Goal: Transaction & Acquisition: Purchase product/service

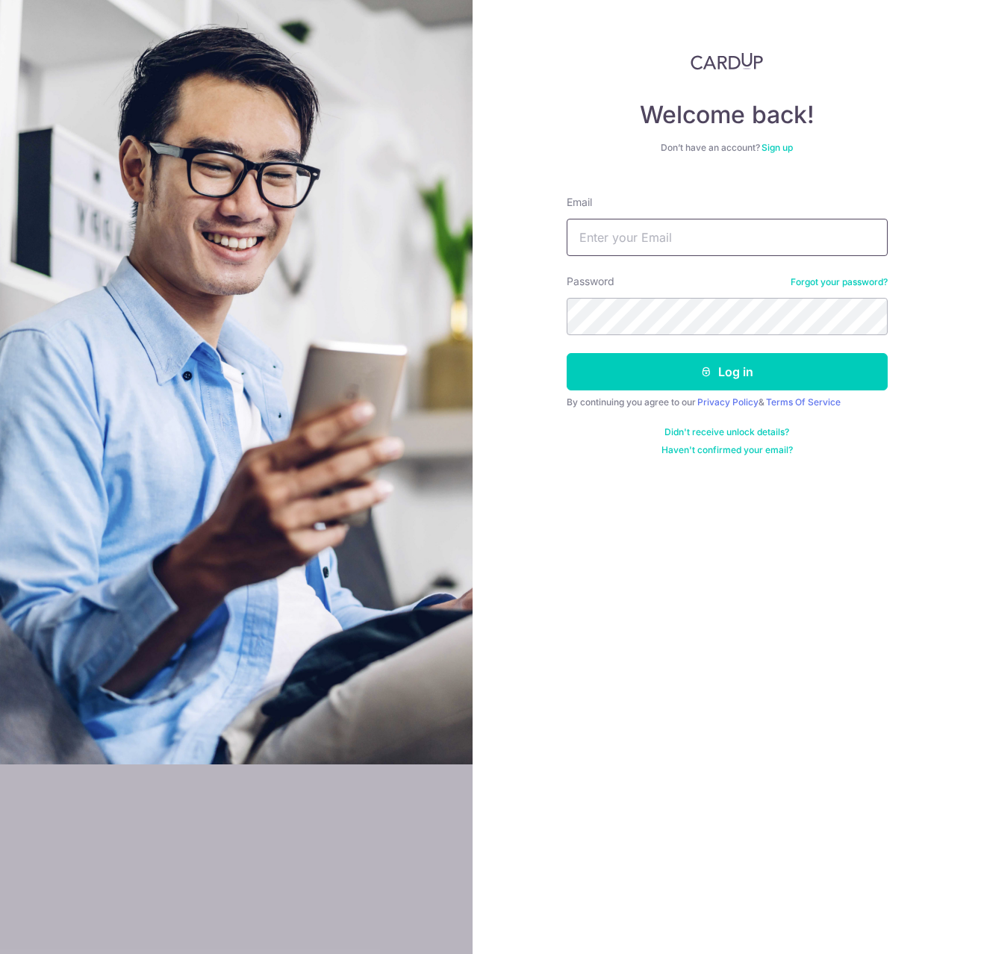
type input "rayden_han@Hotmail.com"
click at [705, 373] on icon "submit" at bounding box center [706, 372] width 12 height 12
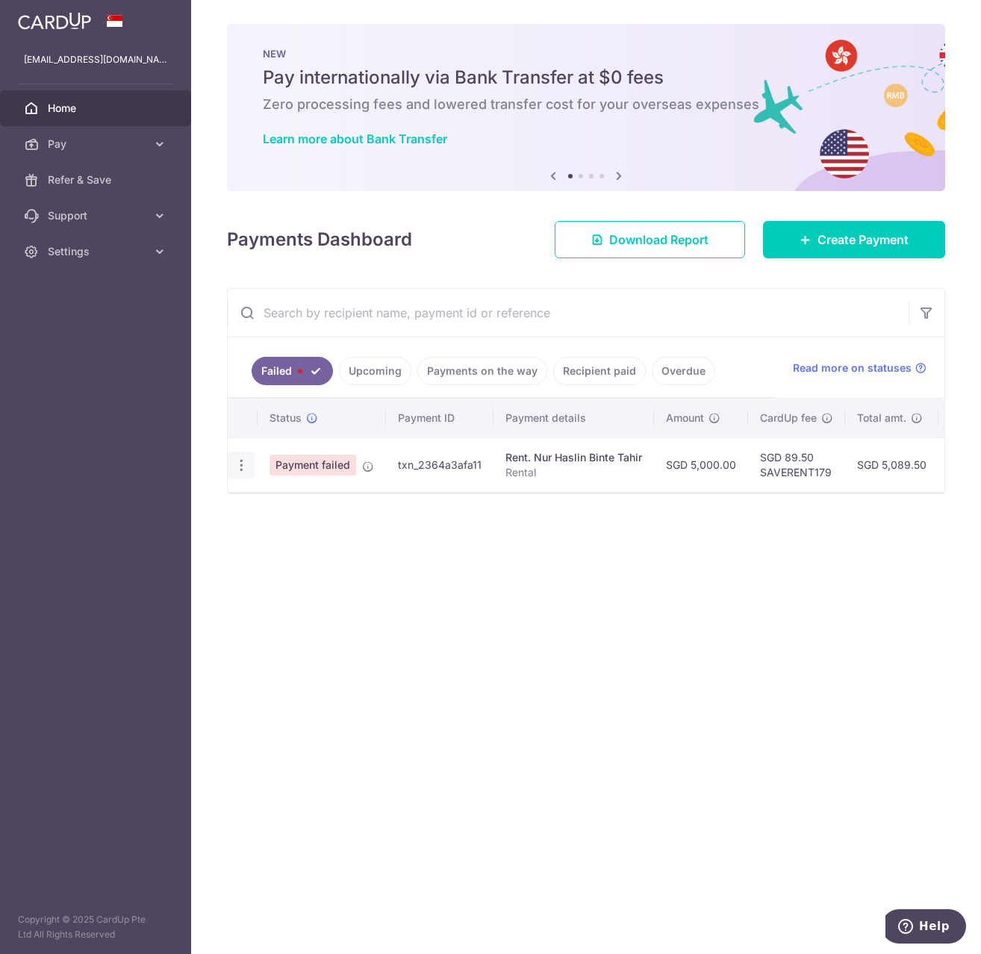
click at [242, 464] on icon "button" at bounding box center [242, 466] width 16 height 16
click at [245, 466] on icon "button" at bounding box center [242, 466] width 16 height 16
click at [240, 464] on icon "button" at bounding box center [242, 466] width 16 height 16
click at [267, 488] on ul at bounding box center [306, 487] width 157 height 13
click at [246, 460] on icon "button" at bounding box center [242, 466] width 16 height 16
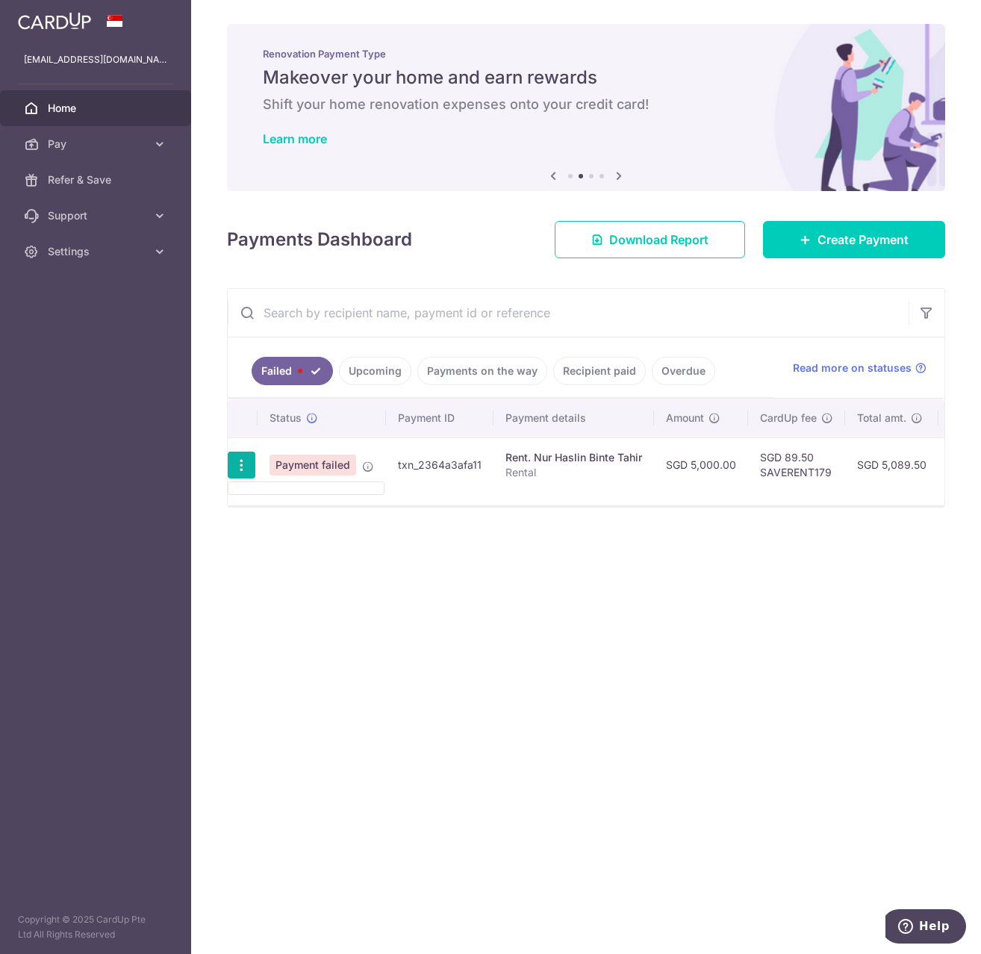
click at [131, 113] on span "Home" at bounding box center [97, 108] width 99 height 15
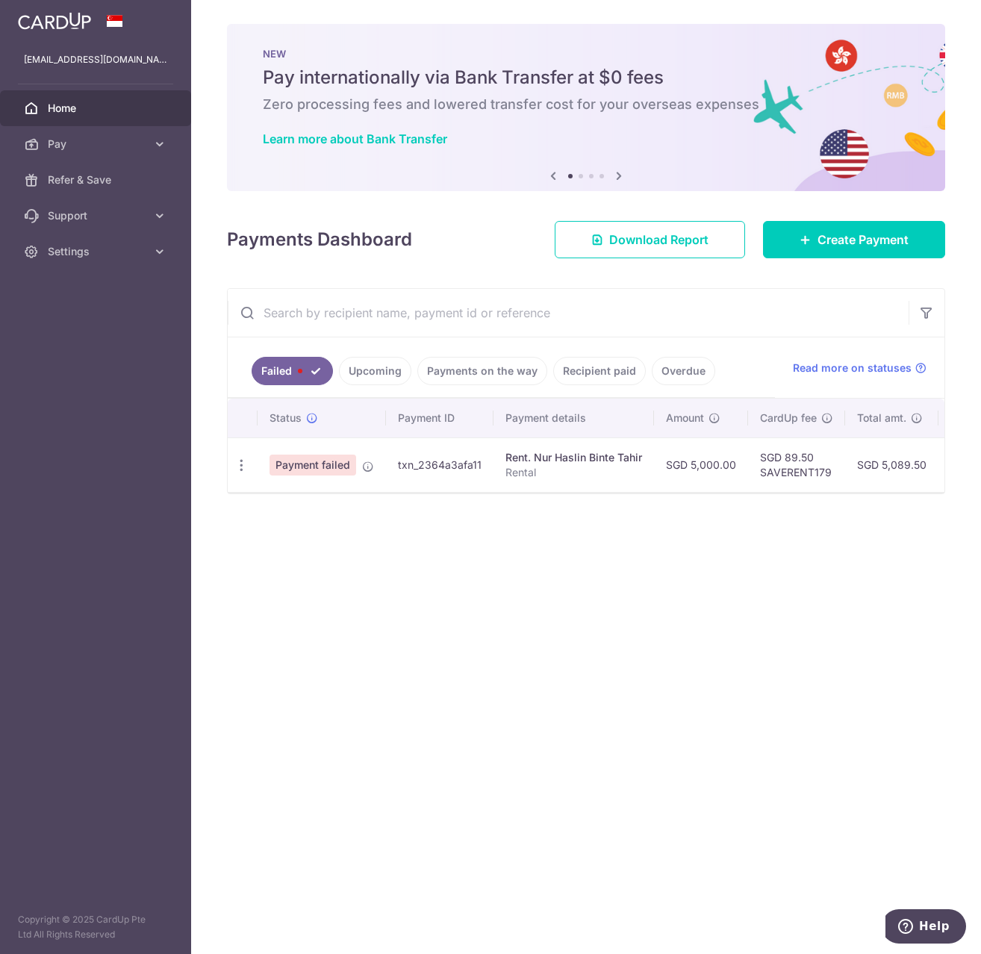
click at [330, 467] on span "Payment failed" at bounding box center [312, 465] width 87 height 21
click at [242, 465] on icon "button" at bounding box center [242, 466] width 16 height 16
click at [271, 486] on ul at bounding box center [306, 487] width 157 height 13
click at [271, 513] on div "× Pause Schedule Pause all future payments in this series Pause just this one p…" at bounding box center [586, 477] width 790 height 954
click at [128, 136] on link "Pay" at bounding box center [95, 144] width 191 height 36
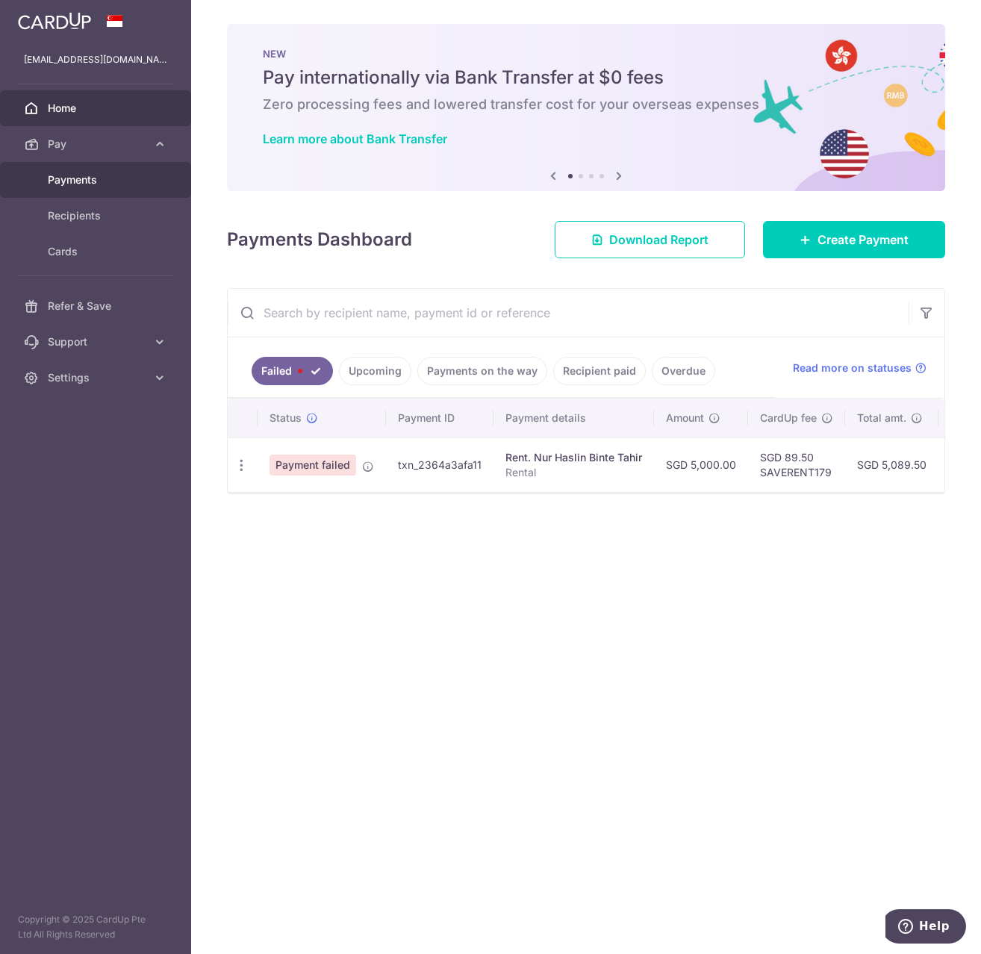
click at [88, 184] on span "Payments" at bounding box center [97, 179] width 99 height 15
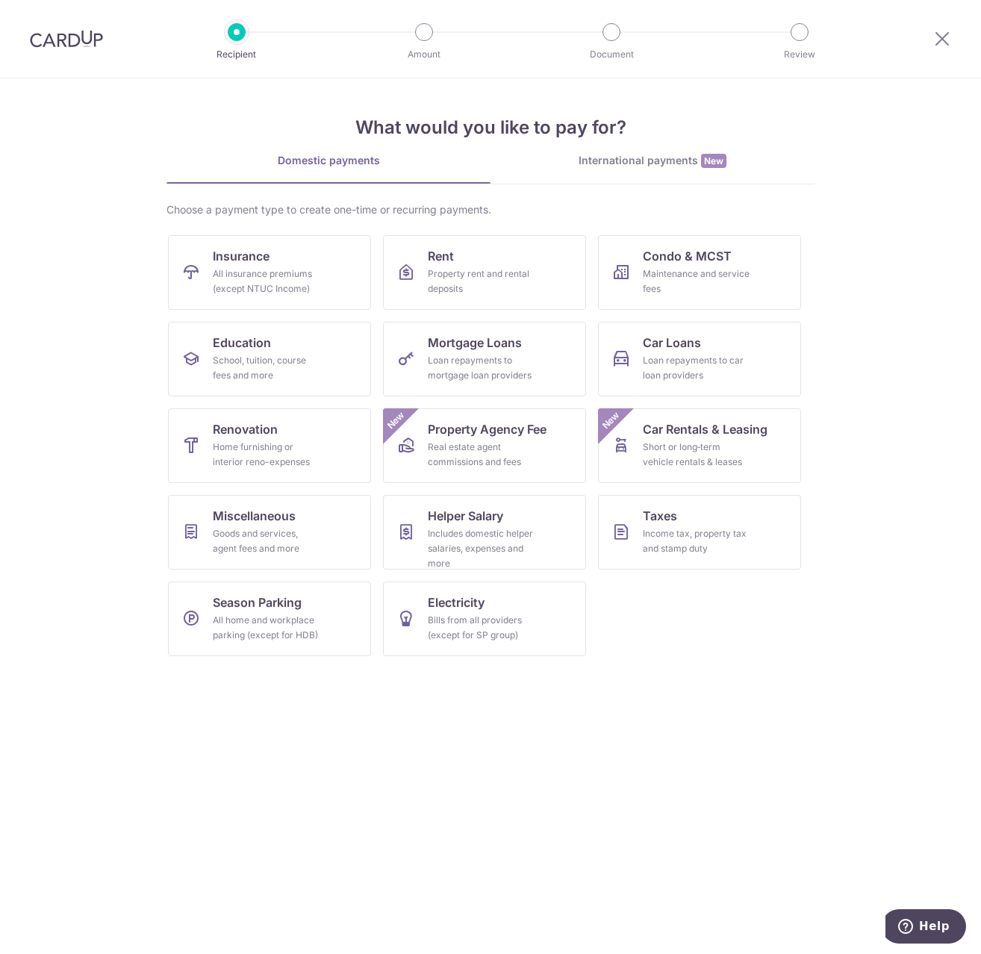
click at [644, 168] on div "International payments New" at bounding box center [652, 161] width 324 height 16
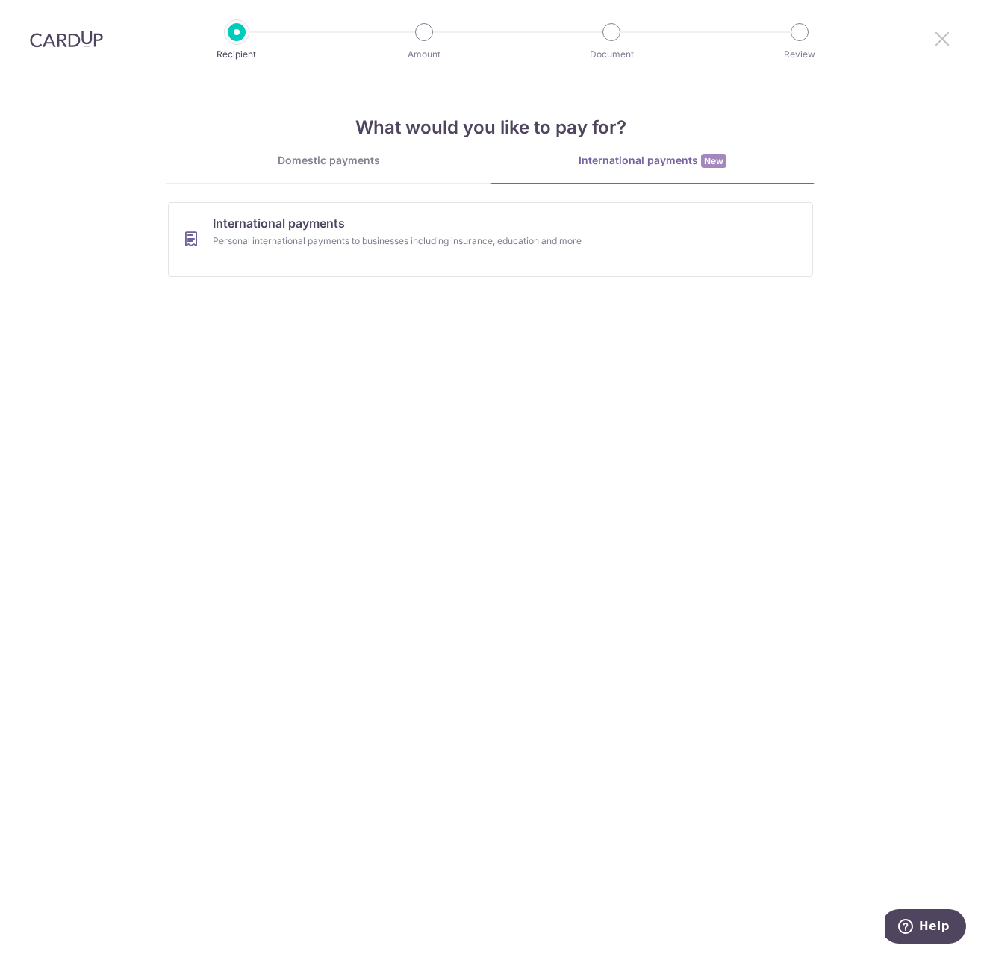
click at [937, 39] on icon at bounding box center [942, 38] width 18 height 19
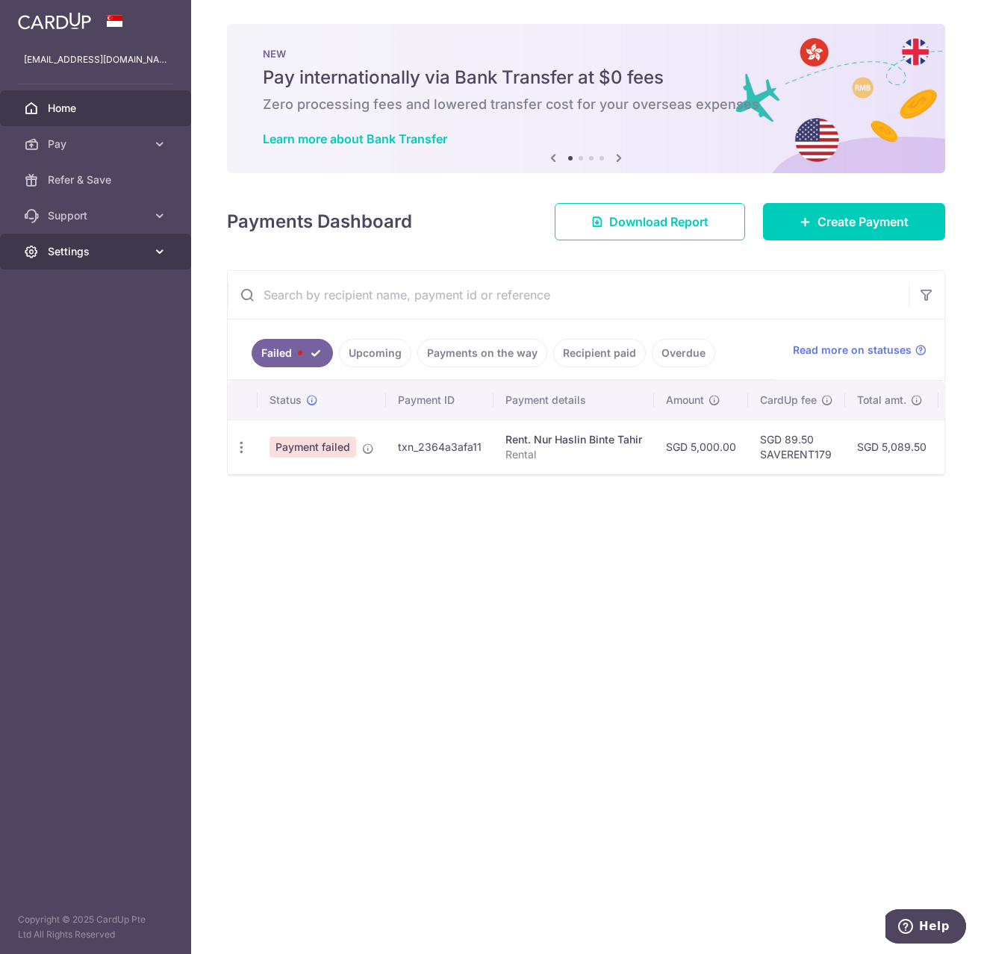
click at [153, 255] on icon at bounding box center [159, 251] width 15 height 15
click at [120, 291] on span "Account" at bounding box center [97, 287] width 99 height 15
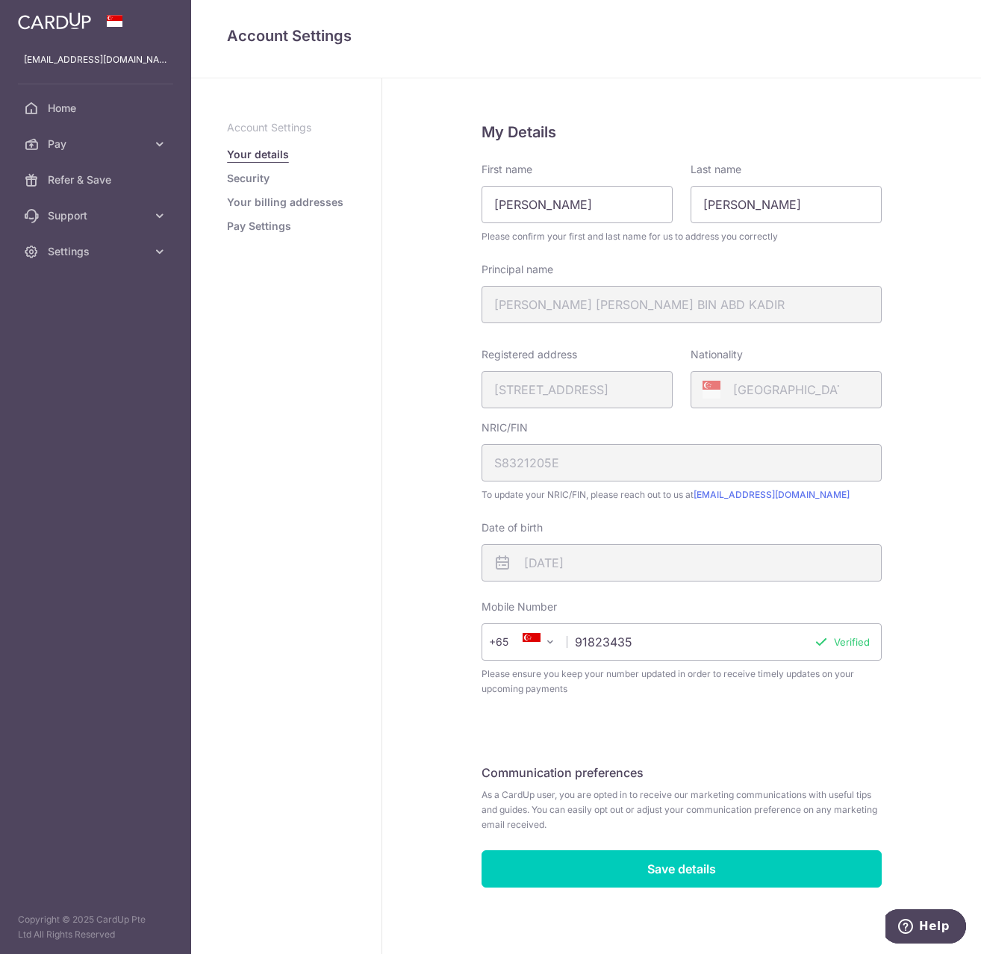
click at [250, 178] on link "Security" at bounding box center [248, 178] width 43 height 15
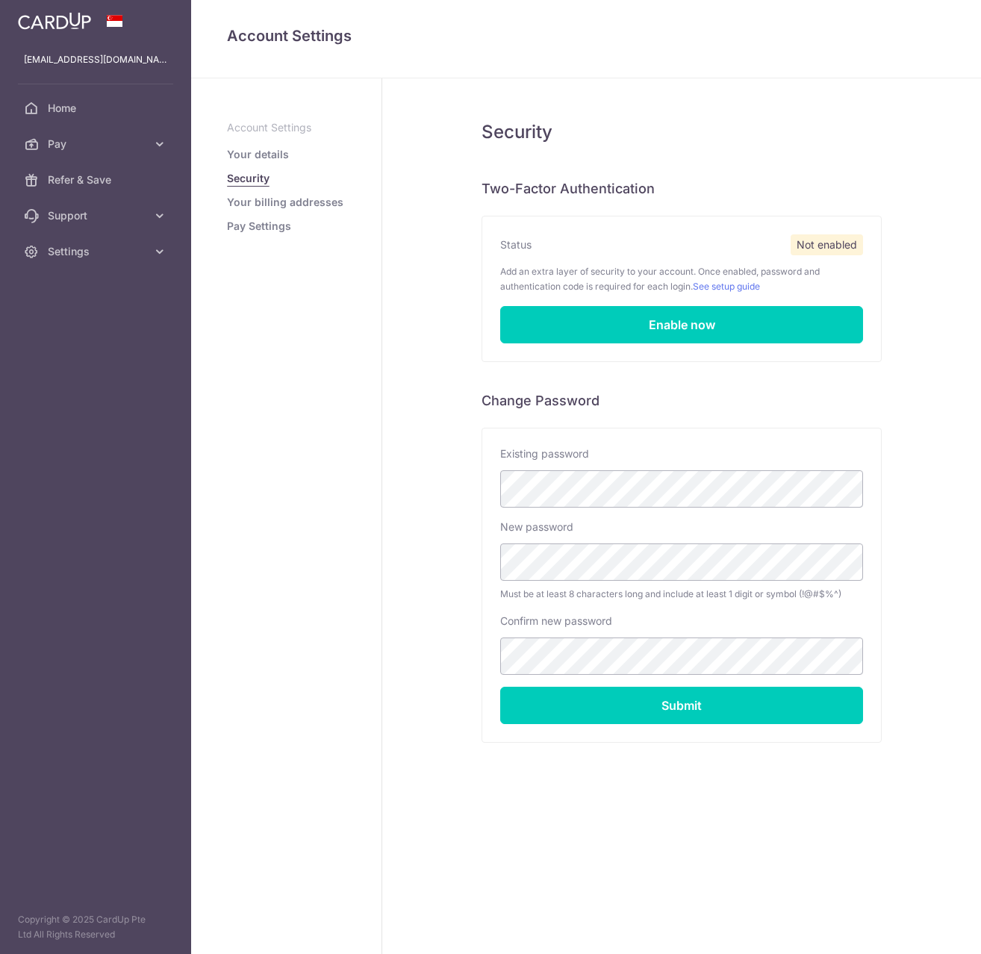
click at [270, 219] on link "Pay Settings" at bounding box center [259, 226] width 64 height 15
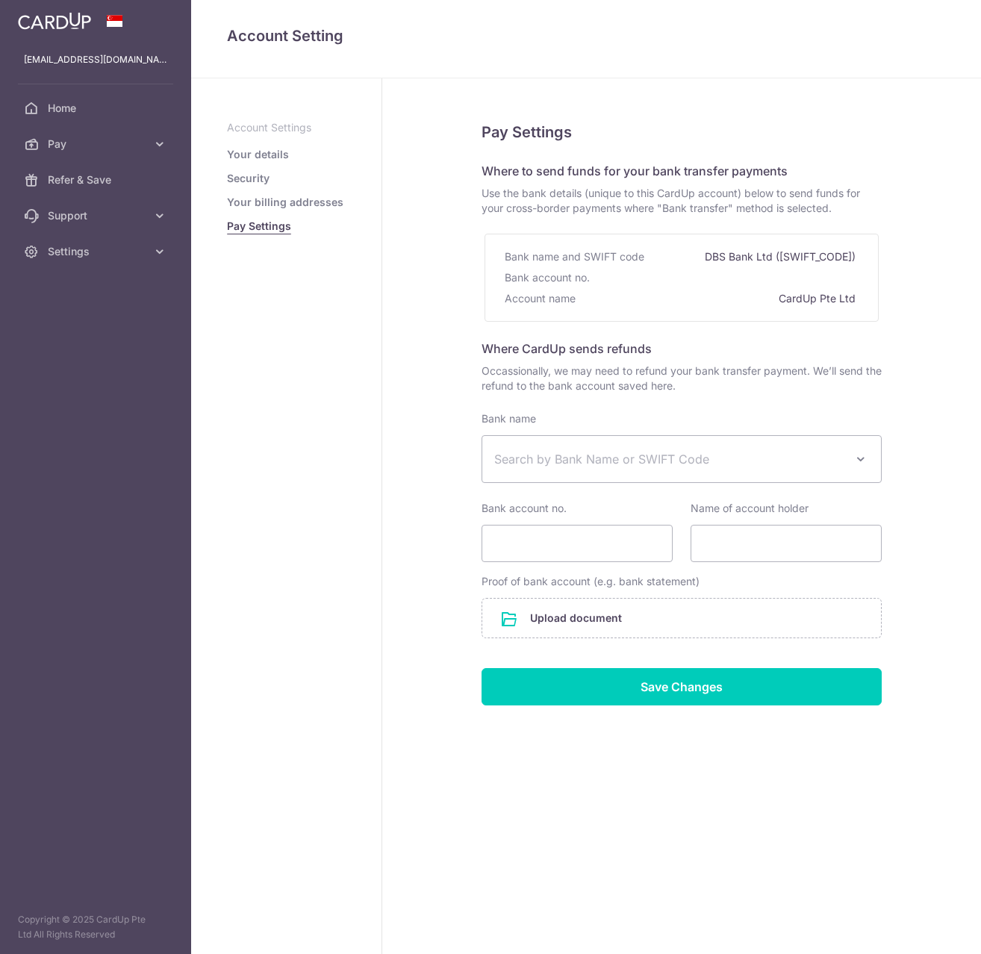
select select
click at [158, 146] on icon at bounding box center [159, 144] width 15 height 15
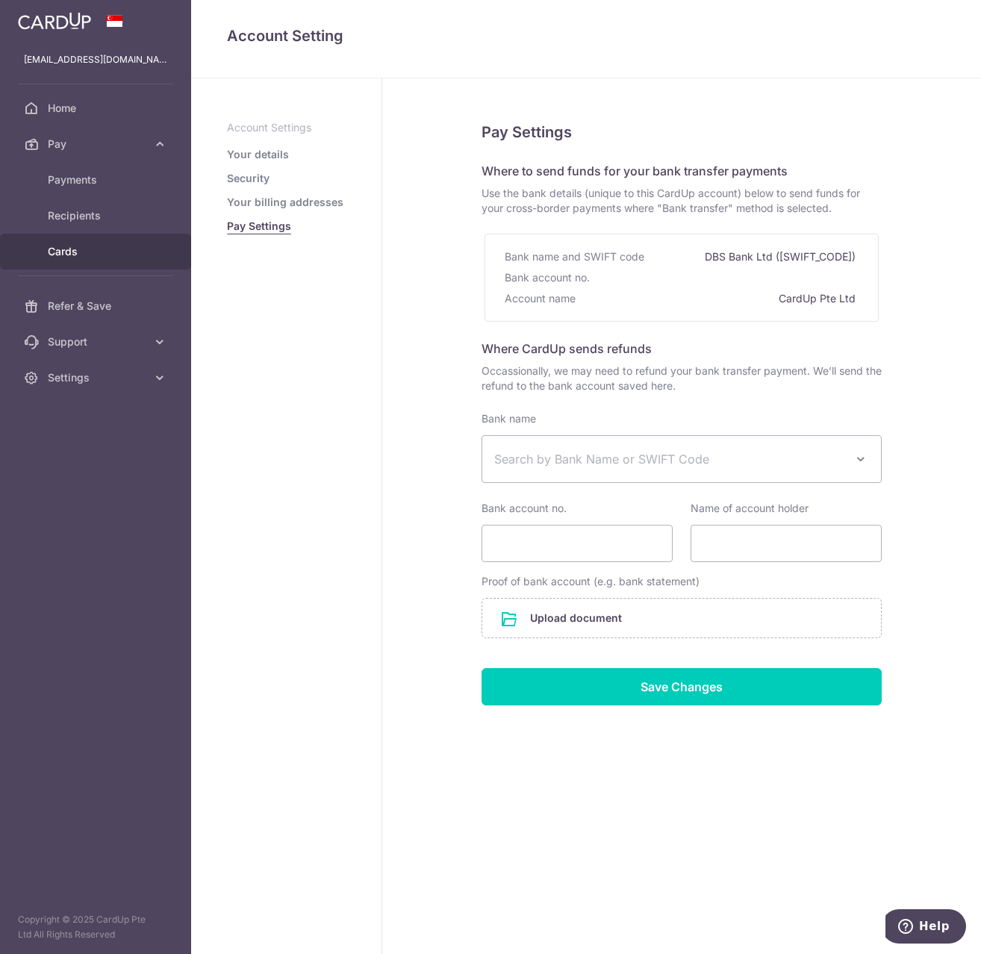
click at [73, 243] on link "Cards" at bounding box center [95, 252] width 191 height 36
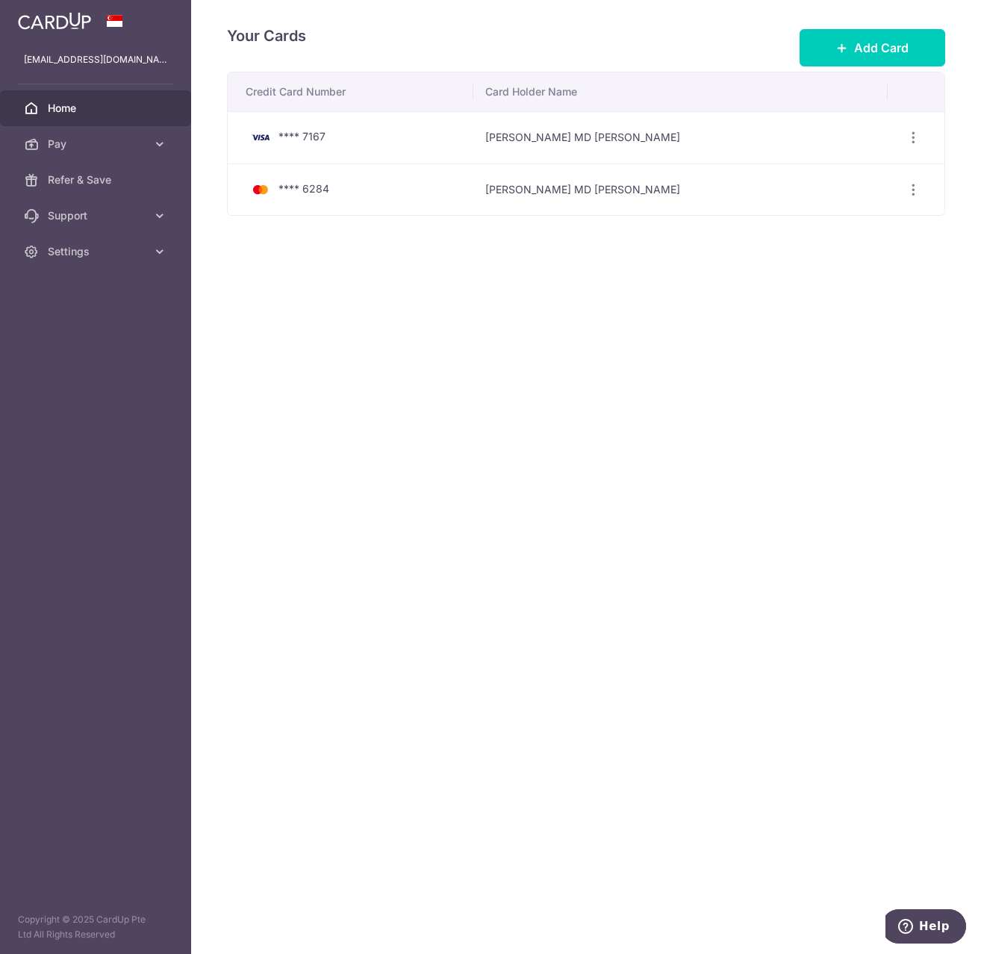
click at [135, 114] on span "Home" at bounding box center [97, 108] width 99 height 15
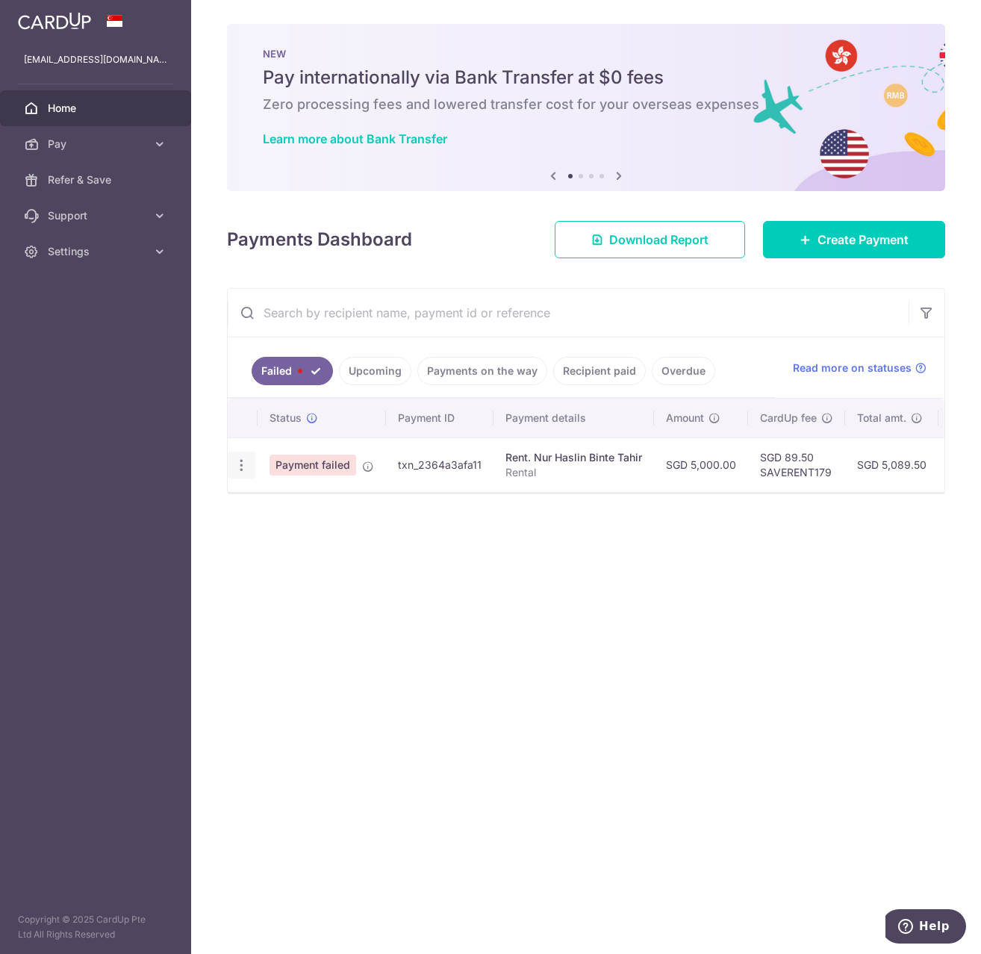
click at [244, 464] on icon "button" at bounding box center [242, 466] width 16 height 16
click at [340, 480] on td "Payment failed" at bounding box center [322, 464] width 128 height 54
click at [336, 488] on td "Payment failed" at bounding box center [322, 464] width 128 height 54
click at [252, 469] on div at bounding box center [242, 466] width 28 height 28
click at [241, 466] on icon "button" at bounding box center [242, 466] width 16 height 16
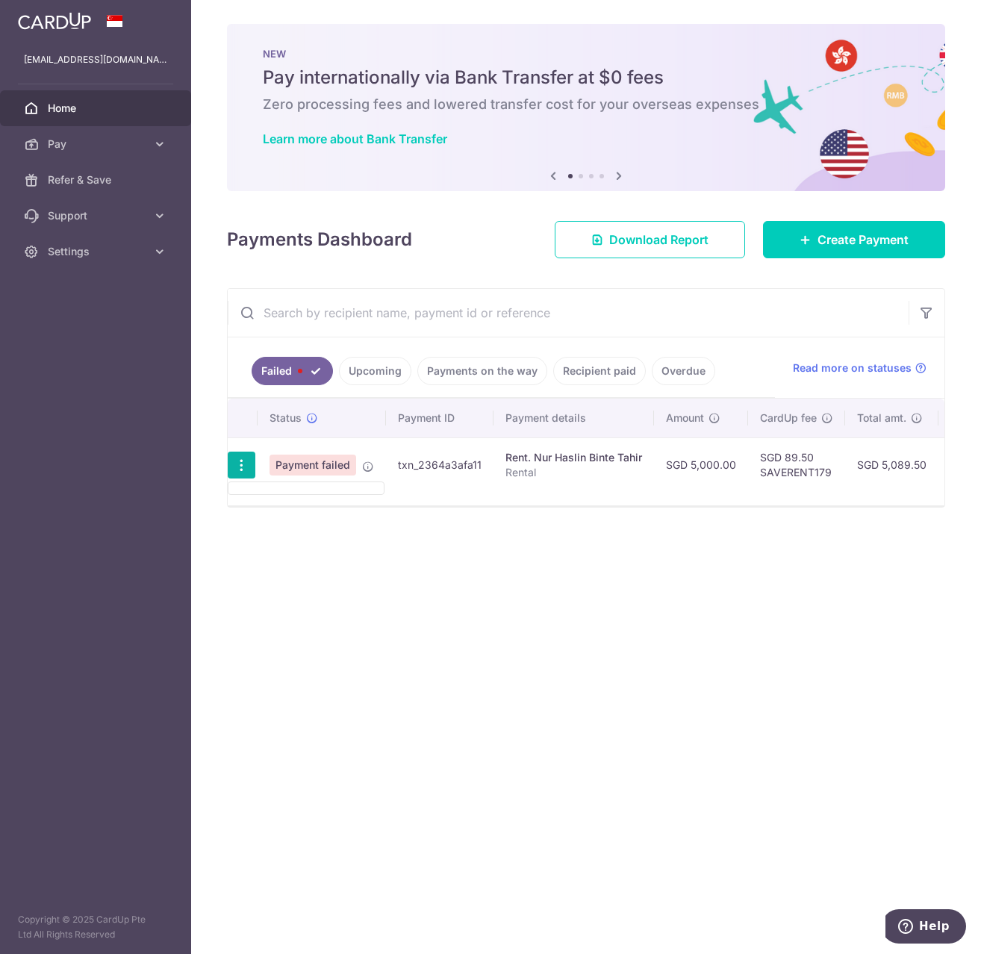
click at [287, 492] on ul at bounding box center [306, 487] width 157 height 13
click at [246, 467] on icon "button" at bounding box center [242, 466] width 16 height 16
click at [375, 361] on link "Upcoming" at bounding box center [375, 371] width 72 height 28
click at [230, 470] on div at bounding box center [242, 466] width 28 height 28
click at [240, 461] on icon "button" at bounding box center [242, 466] width 16 height 16
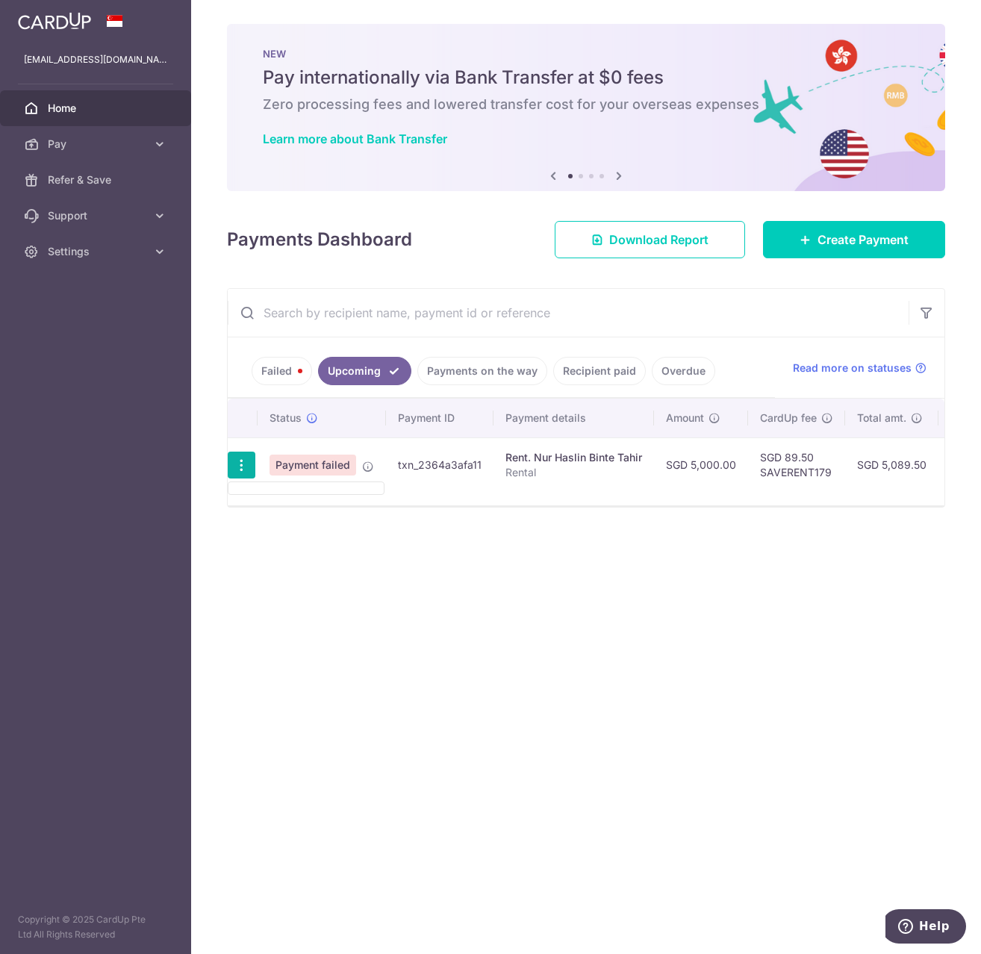
click at [646, 368] on li "Overdue" at bounding box center [680, 371] width 69 height 28
click at [601, 372] on link "Recipient paid" at bounding box center [599, 371] width 93 height 28
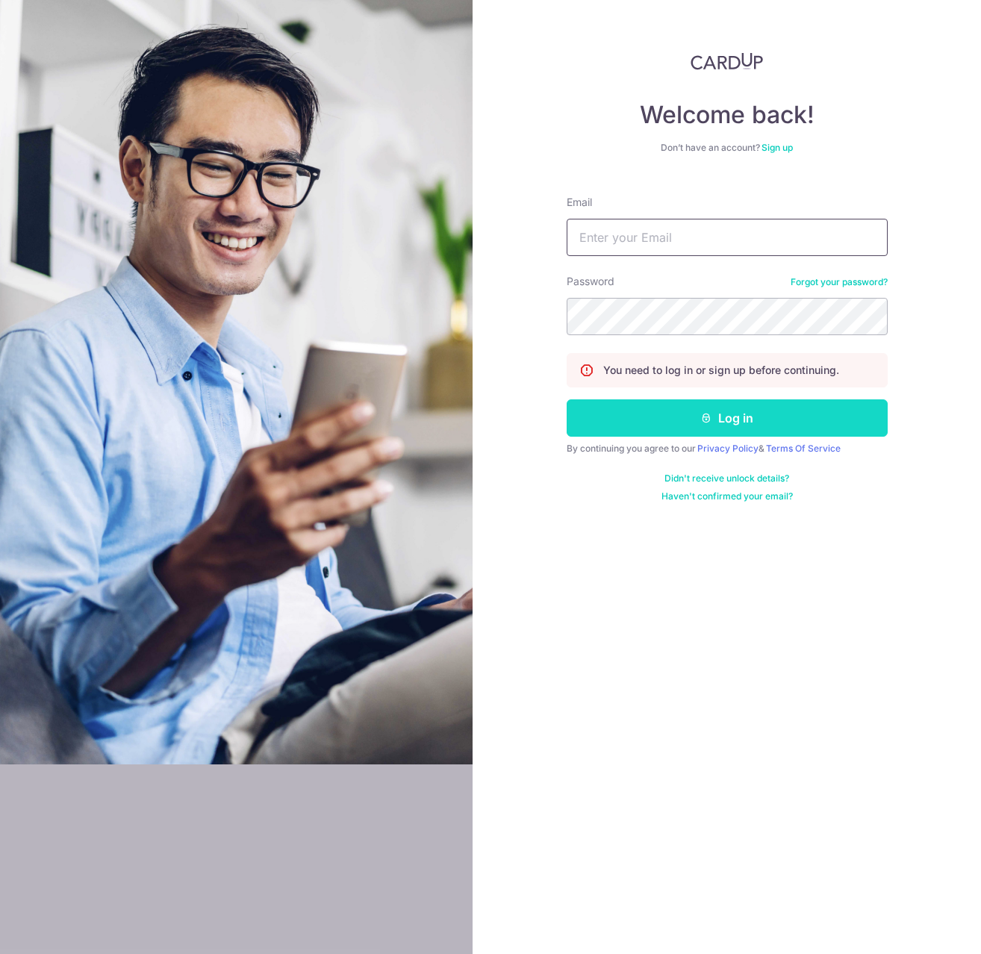
type input "[EMAIL_ADDRESS][DOMAIN_NAME]"
click at [742, 413] on button "Log in" at bounding box center [727, 417] width 321 height 37
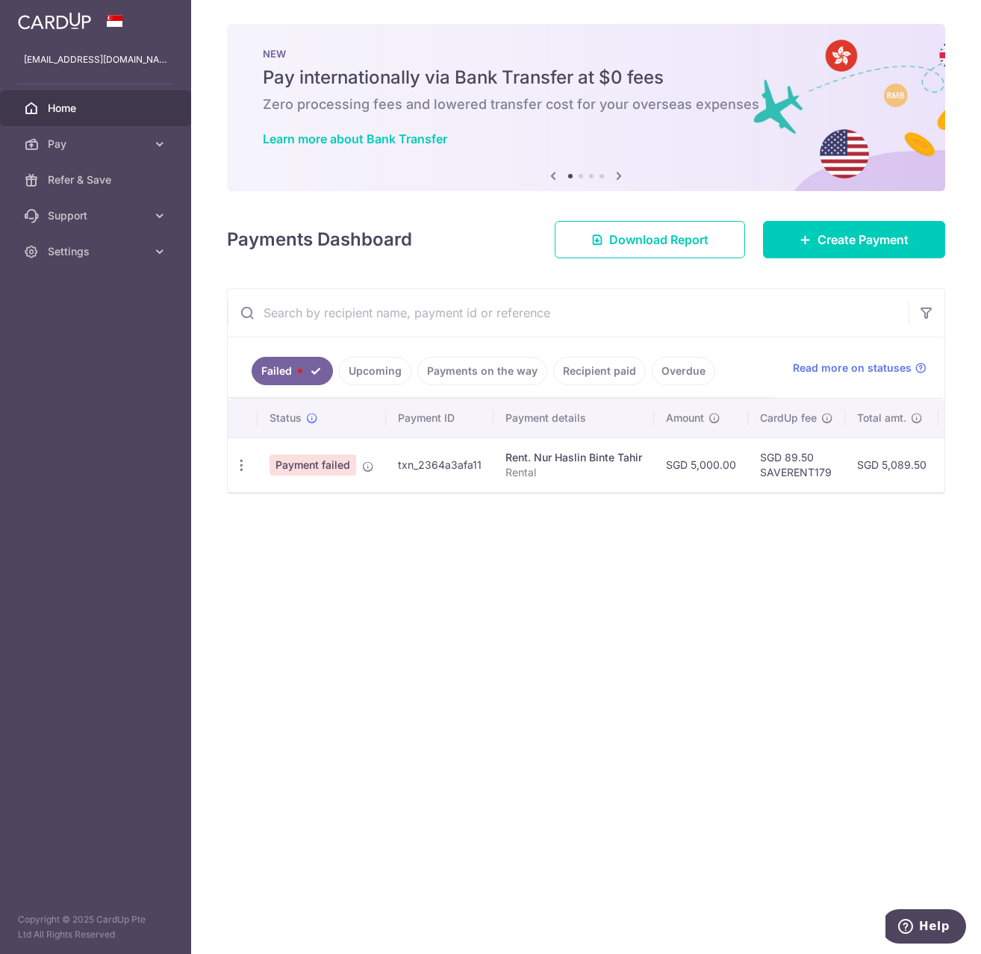
scroll to position [0, 284]
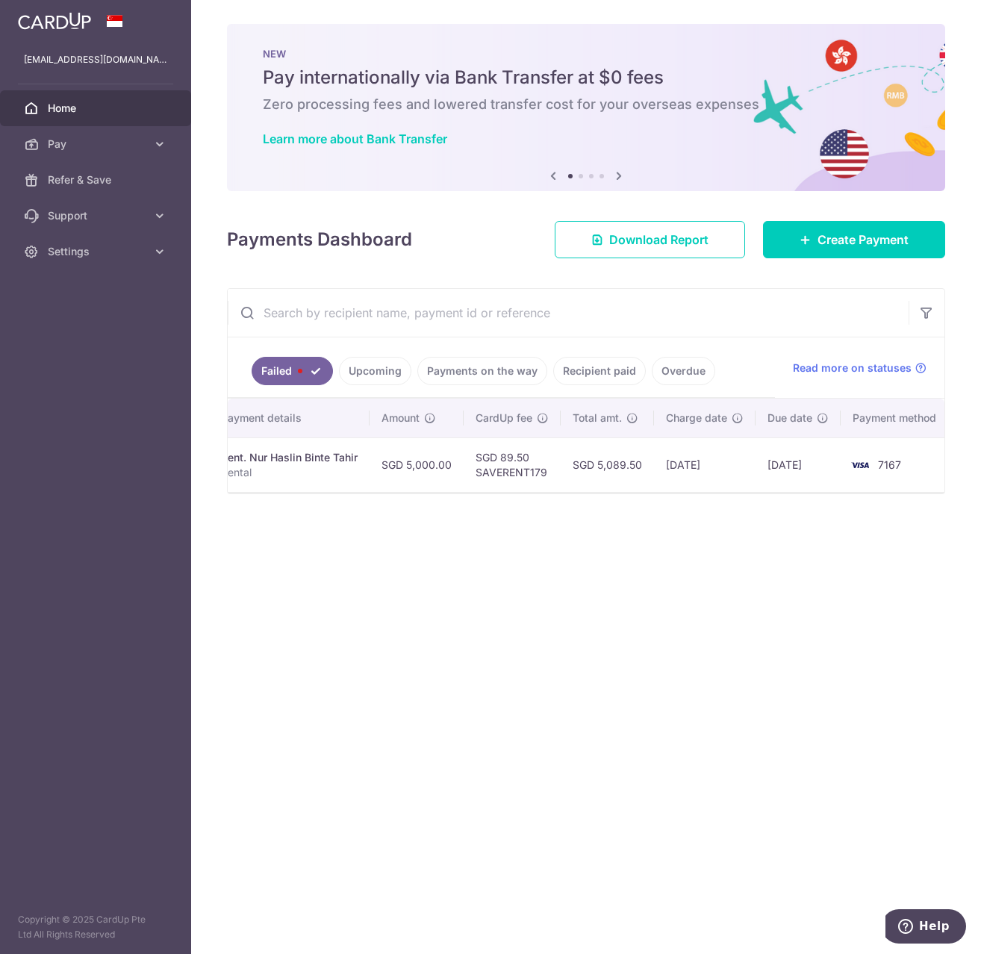
click at [263, 493] on div at bounding box center [586, 492] width 717 height 1
click at [263, 490] on td "Rent. Nur Haslin Binte Tahir Rental" at bounding box center [289, 464] width 160 height 54
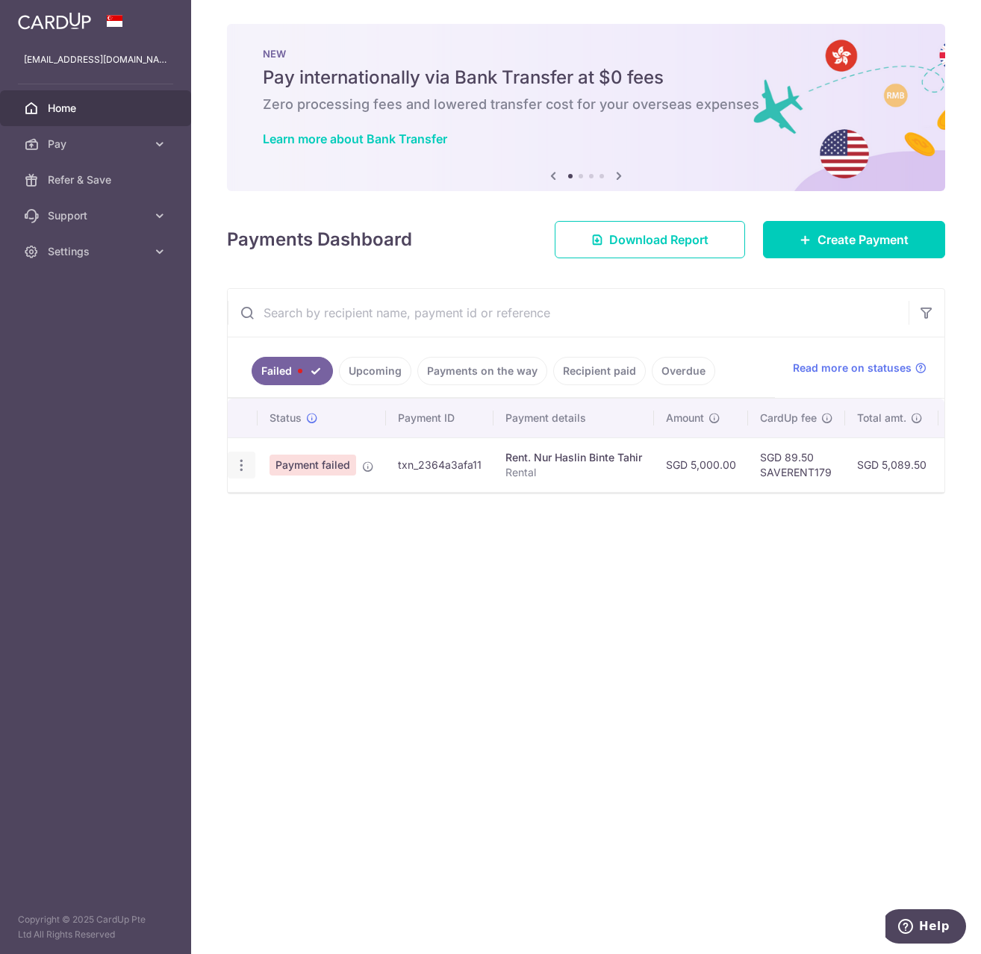
drag, startPoint x: 256, startPoint y: 465, endPoint x: 243, endPoint y: 466, distance: 12.8
click at [251, 465] on td at bounding box center [243, 464] width 30 height 54
click at [243, 466] on icon "button" at bounding box center [242, 466] width 16 height 16
click at [272, 487] on ul at bounding box center [306, 487] width 157 height 13
click at [248, 466] on icon "button" at bounding box center [242, 466] width 16 height 16
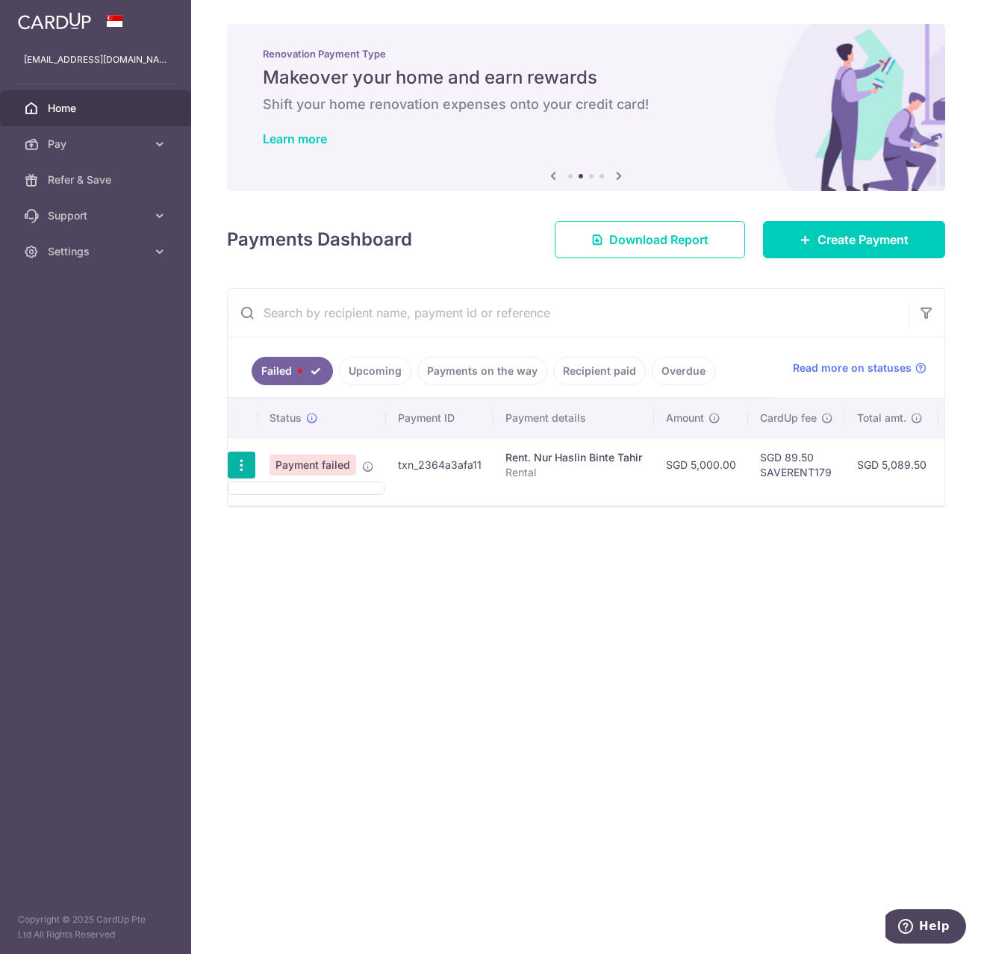
click at [278, 481] on ul at bounding box center [306, 487] width 157 height 13
click at [278, 481] on td "Payment failed" at bounding box center [322, 464] width 128 height 54
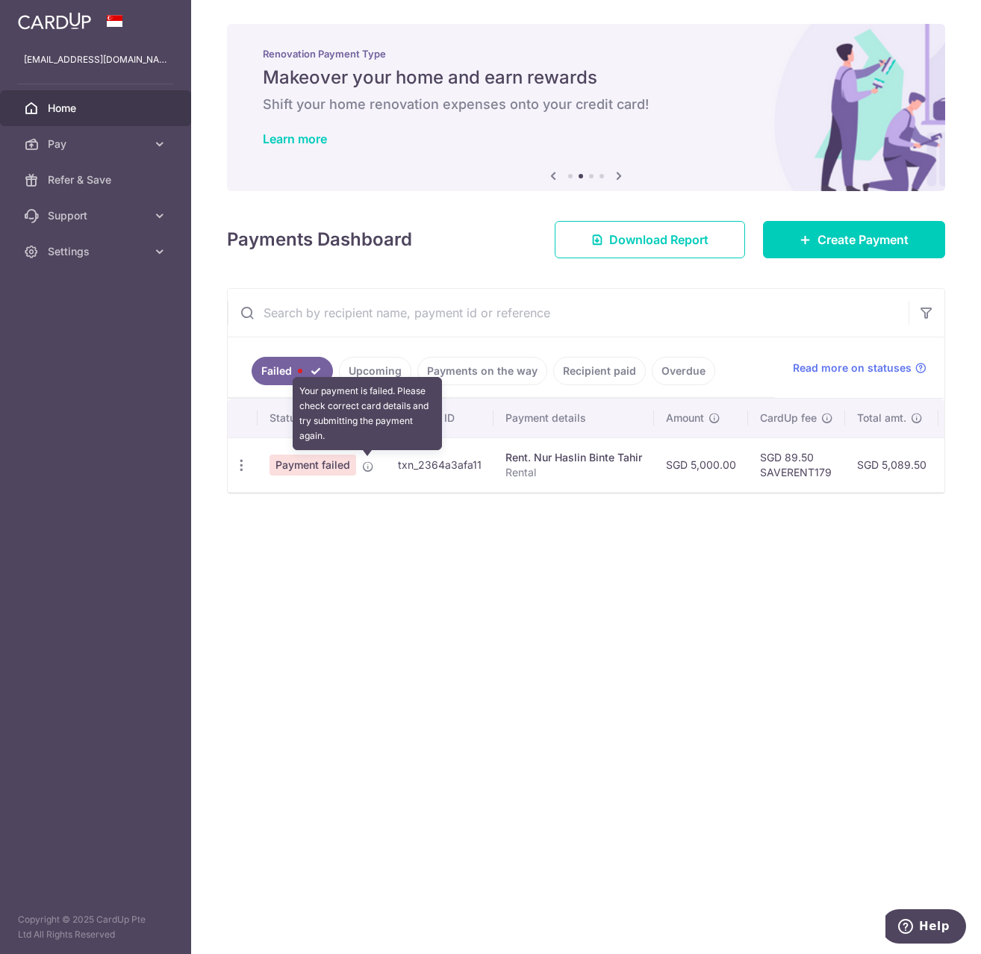
click at [369, 465] on icon at bounding box center [368, 467] width 12 height 12
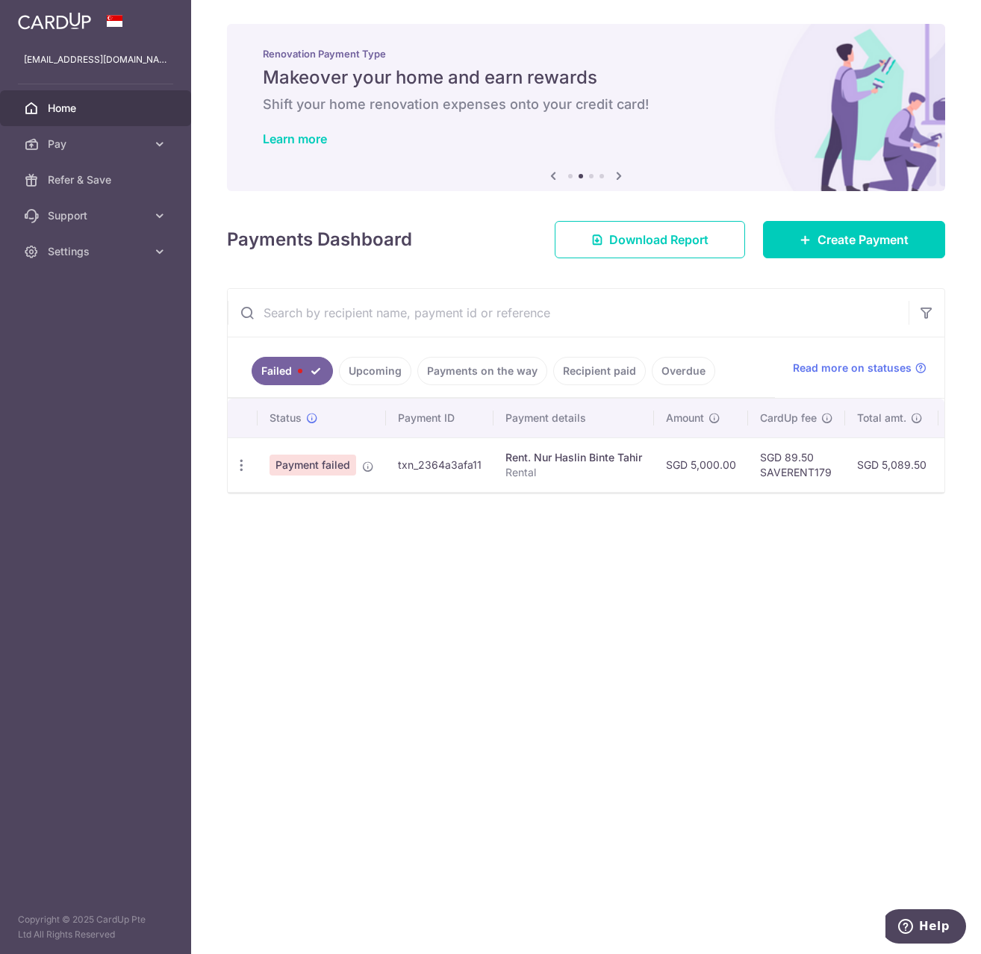
click at [502, 370] on link "Payments on the way" at bounding box center [482, 371] width 130 height 28
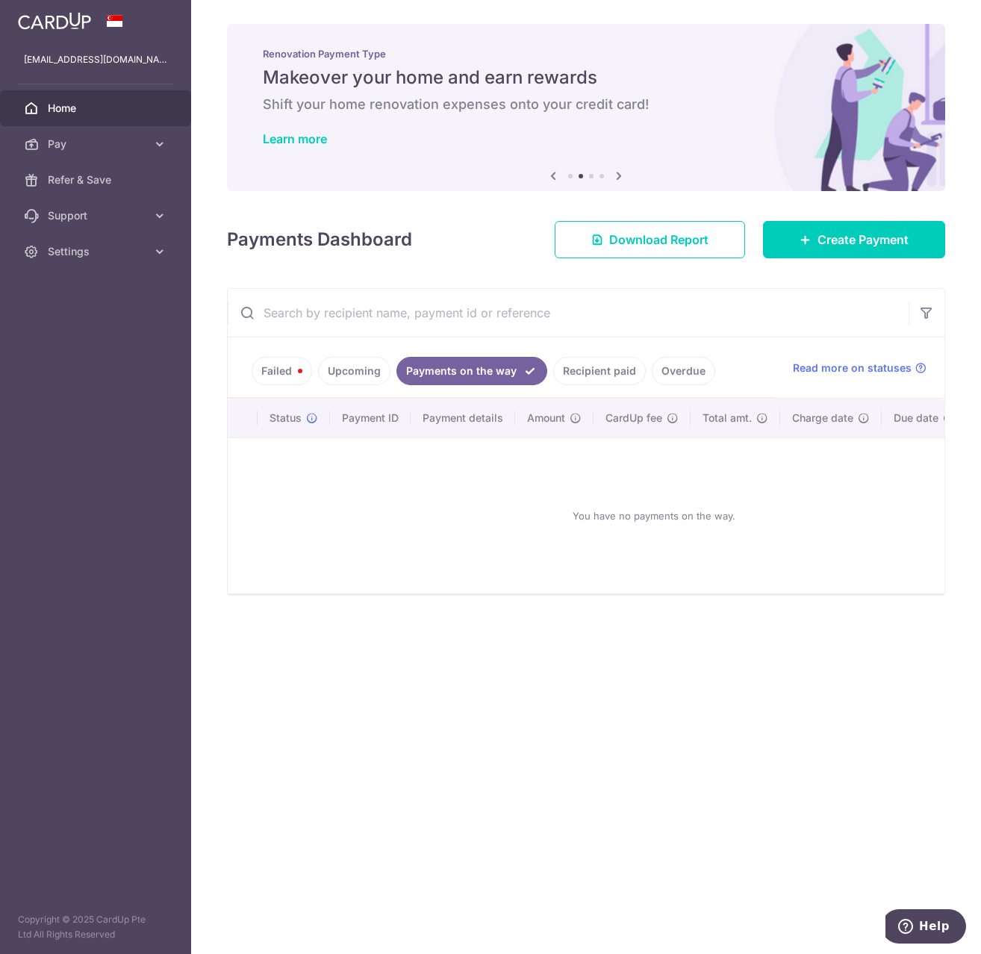
click at [334, 372] on link "Upcoming" at bounding box center [354, 371] width 72 height 28
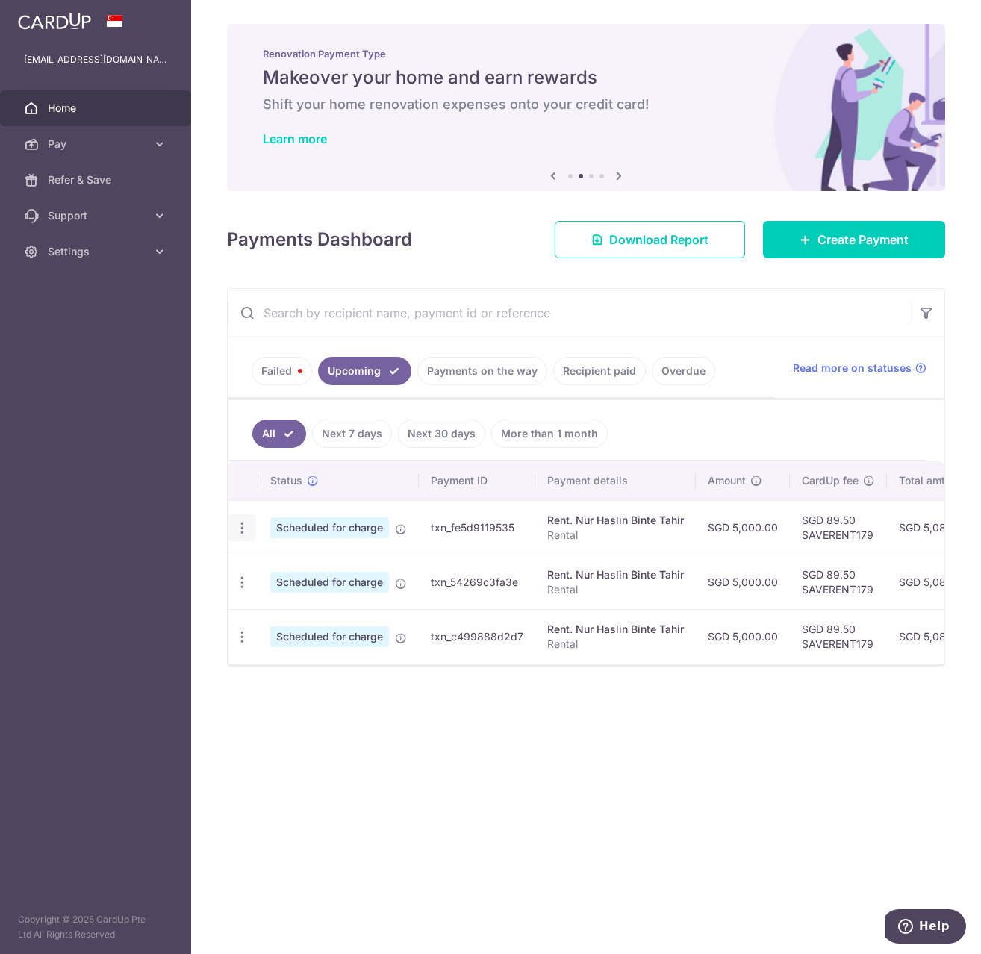
click at [240, 534] on icon "button" at bounding box center [242, 528] width 16 height 16
click at [180, 516] on aside "rayden_han@hotmail.com Home Pay Payments Recipients Cards Refer & Save Support …" at bounding box center [95, 477] width 191 height 954
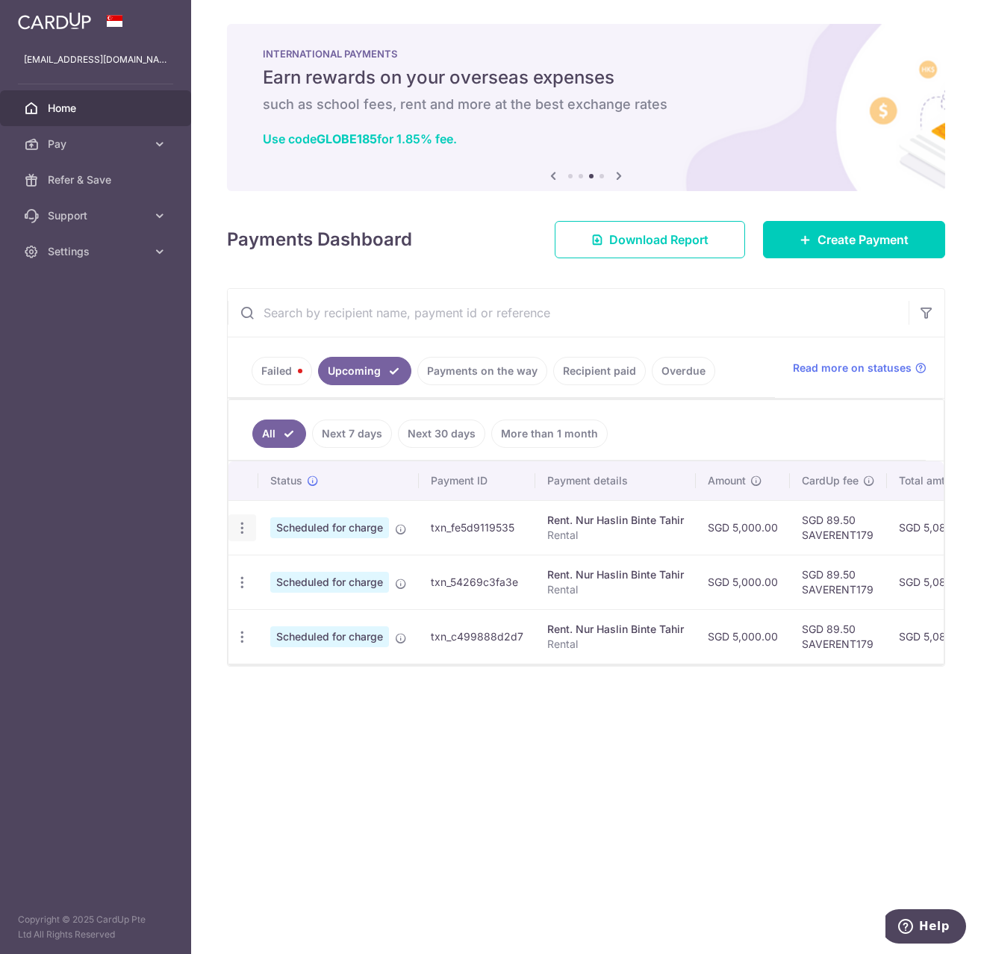
click at [246, 527] on icon "button" at bounding box center [242, 528] width 16 height 16
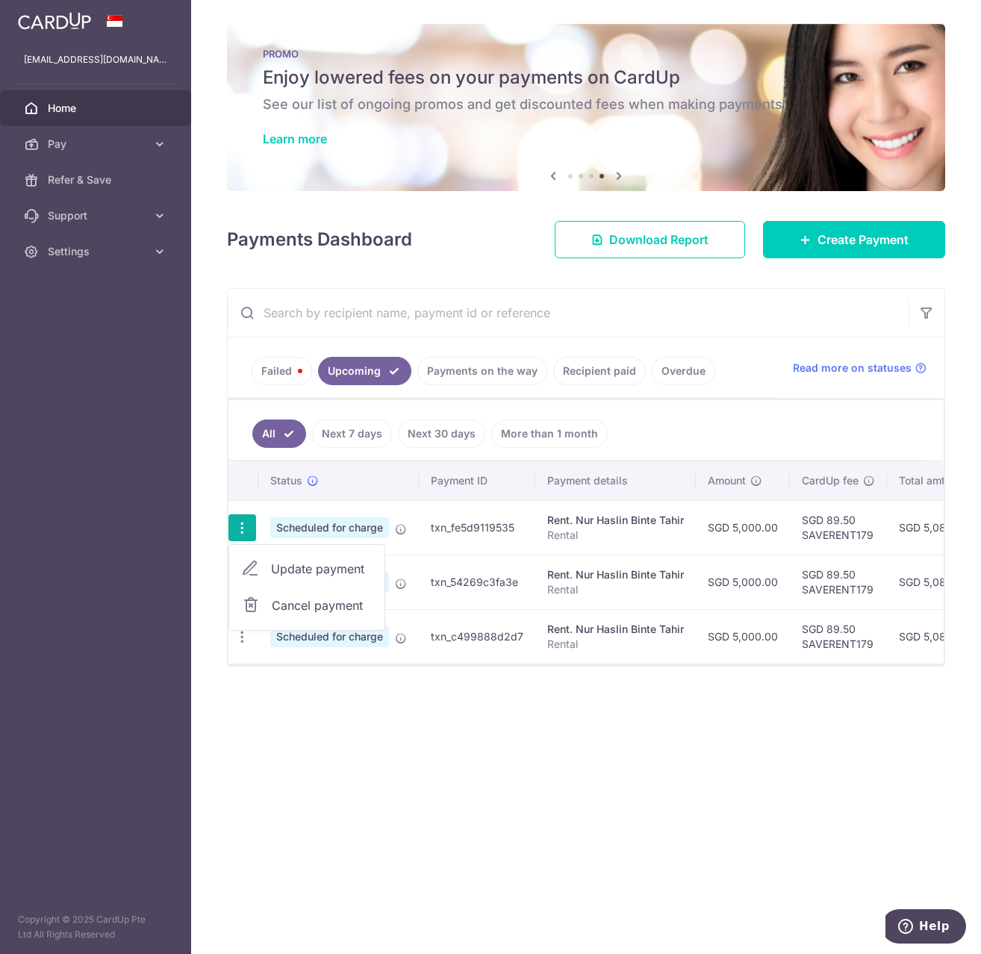
click at [213, 549] on div "× Pause Schedule Pause all future payments in this series Pause just this one p…" at bounding box center [586, 477] width 790 height 954
click at [873, 372] on span "Read more on statuses" at bounding box center [852, 368] width 119 height 15
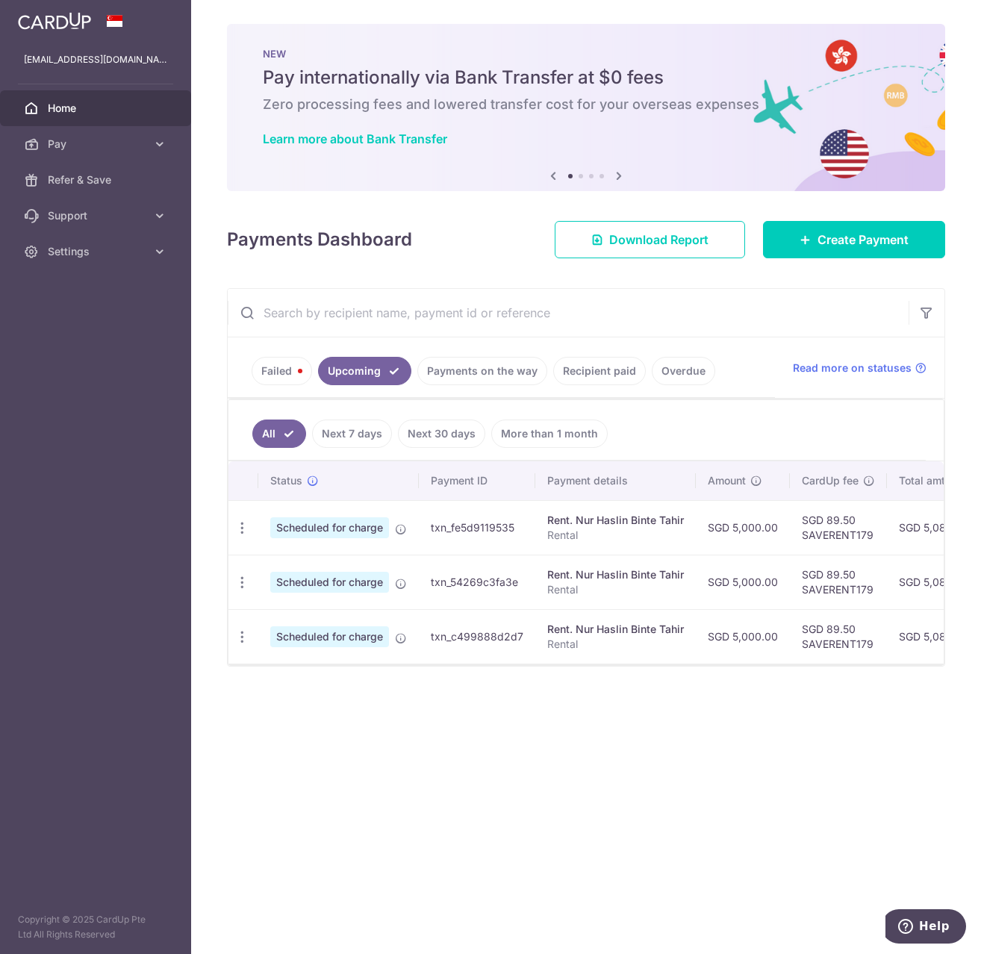
click at [242, 376] on ul "Failed Upcoming Payments on the way Recipient paid Overdue" at bounding box center [501, 367] width 547 height 60
click at [307, 375] on link "Failed" at bounding box center [282, 371] width 60 height 28
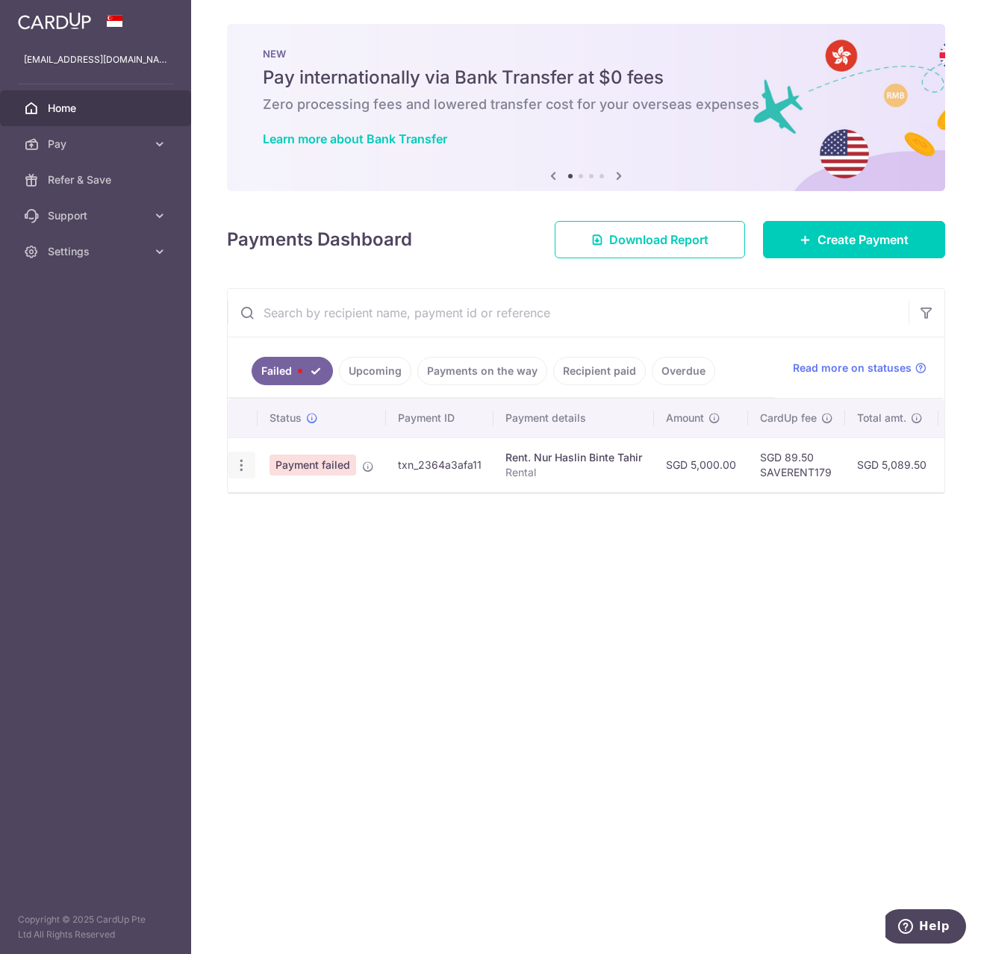
click at [249, 461] on div at bounding box center [242, 466] width 28 height 28
click at [228, 464] on div at bounding box center [242, 466] width 28 height 28
click at [247, 459] on icon "button" at bounding box center [242, 466] width 16 height 16
click at [309, 463] on span "Payment failed" at bounding box center [312, 465] width 87 height 21
click at [310, 417] on icon at bounding box center [312, 418] width 12 height 12
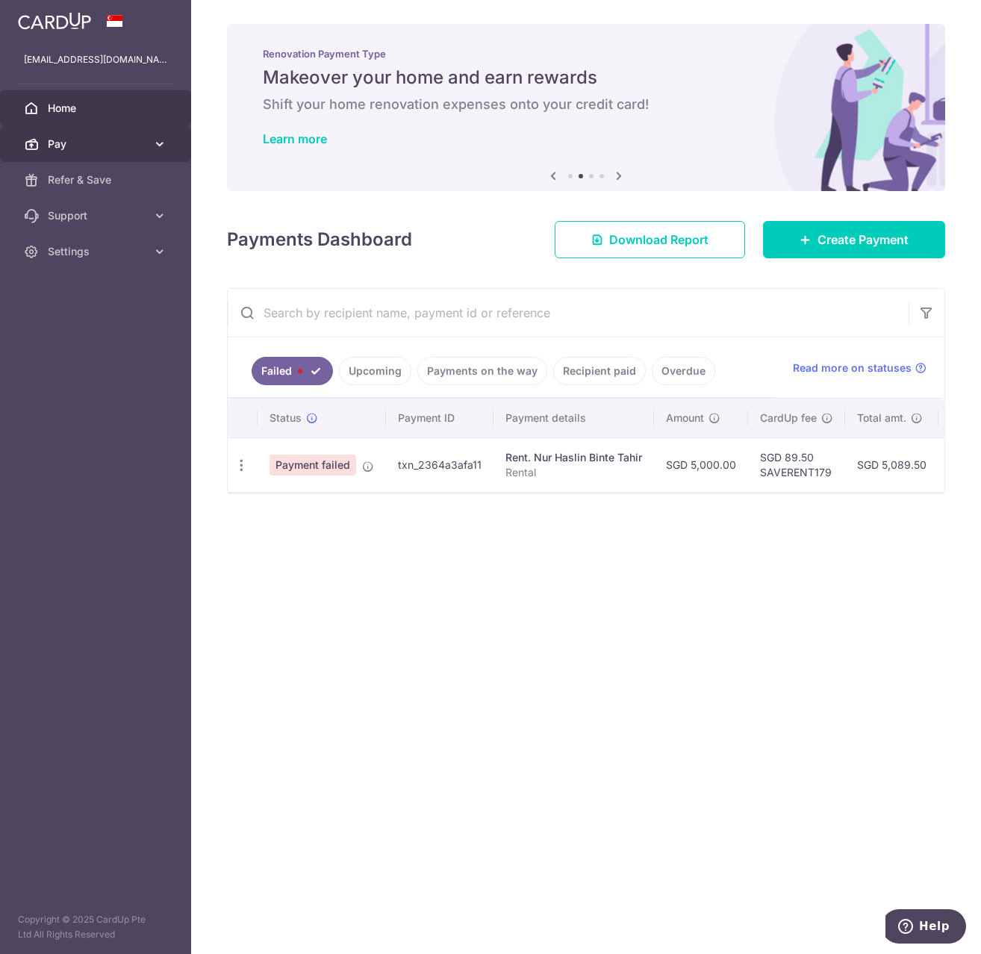
click at [157, 141] on icon at bounding box center [159, 144] width 15 height 15
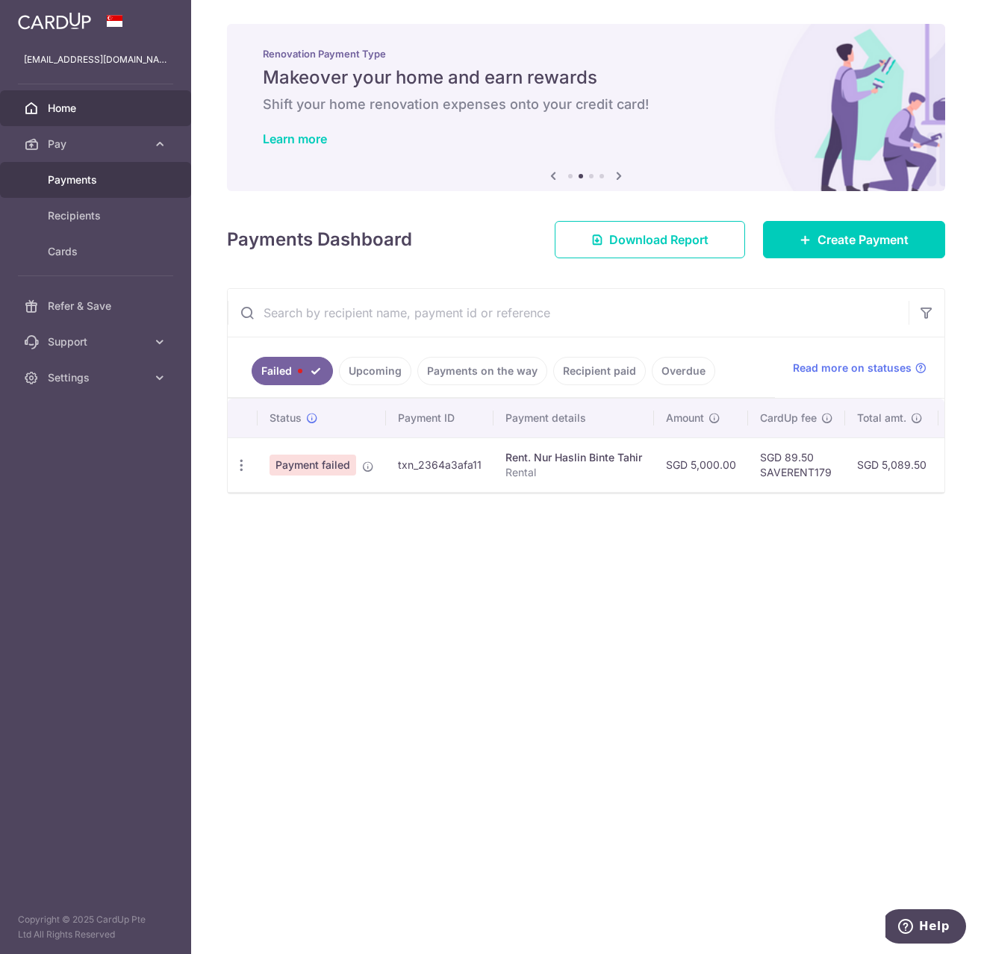
click at [99, 190] on link "Payments" at bounding box center [95, 180] width 191 height 36
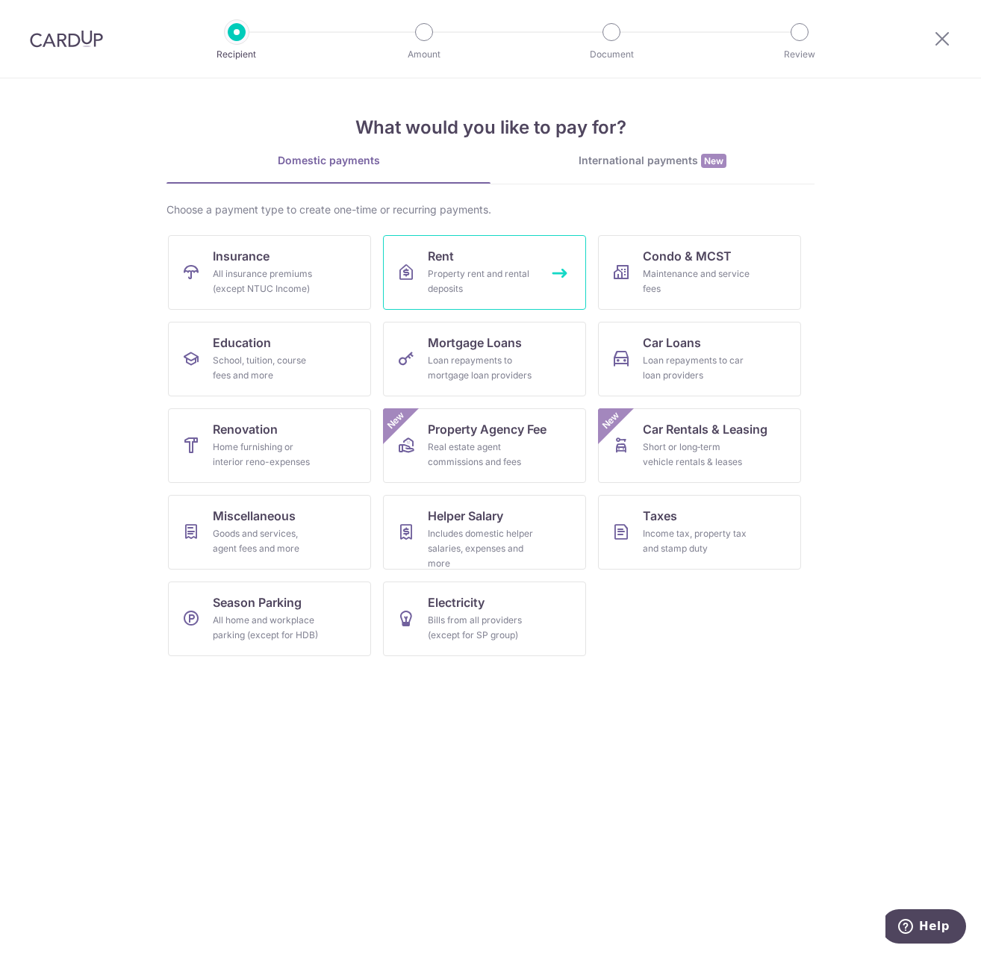
click at [484, 260] on link "Rent Property rent and rental deposits" at bounding box center [484, 272] width 203 height 75
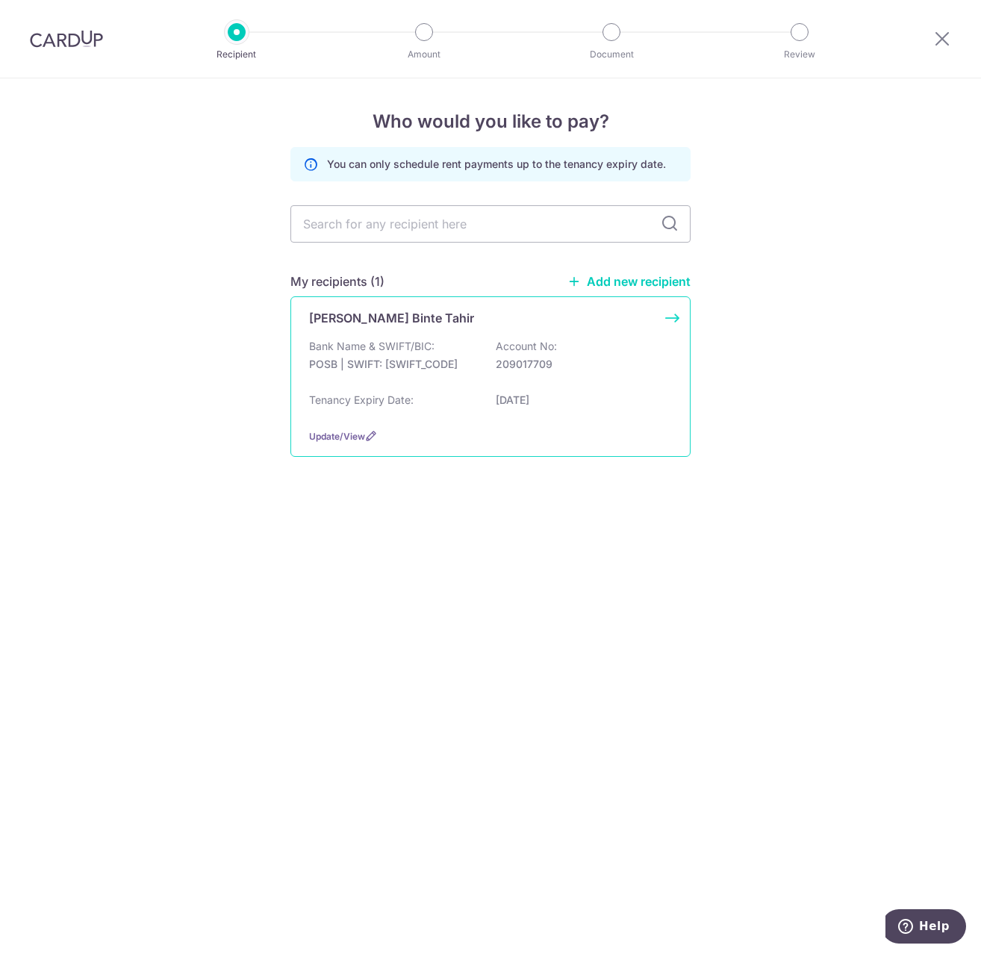
click at [496, 393] on p "[DATE]" at bounding box center [579, 400] width 167 height 15
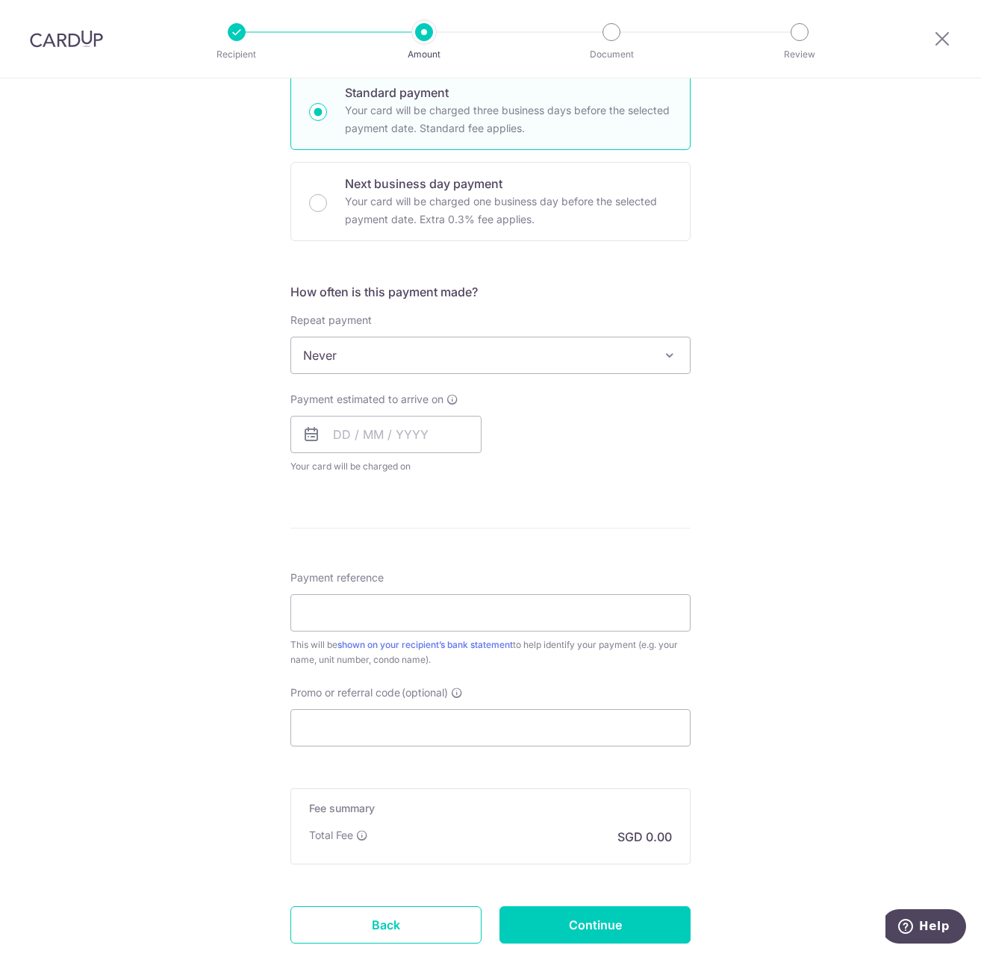
scroll to position [149, 0]
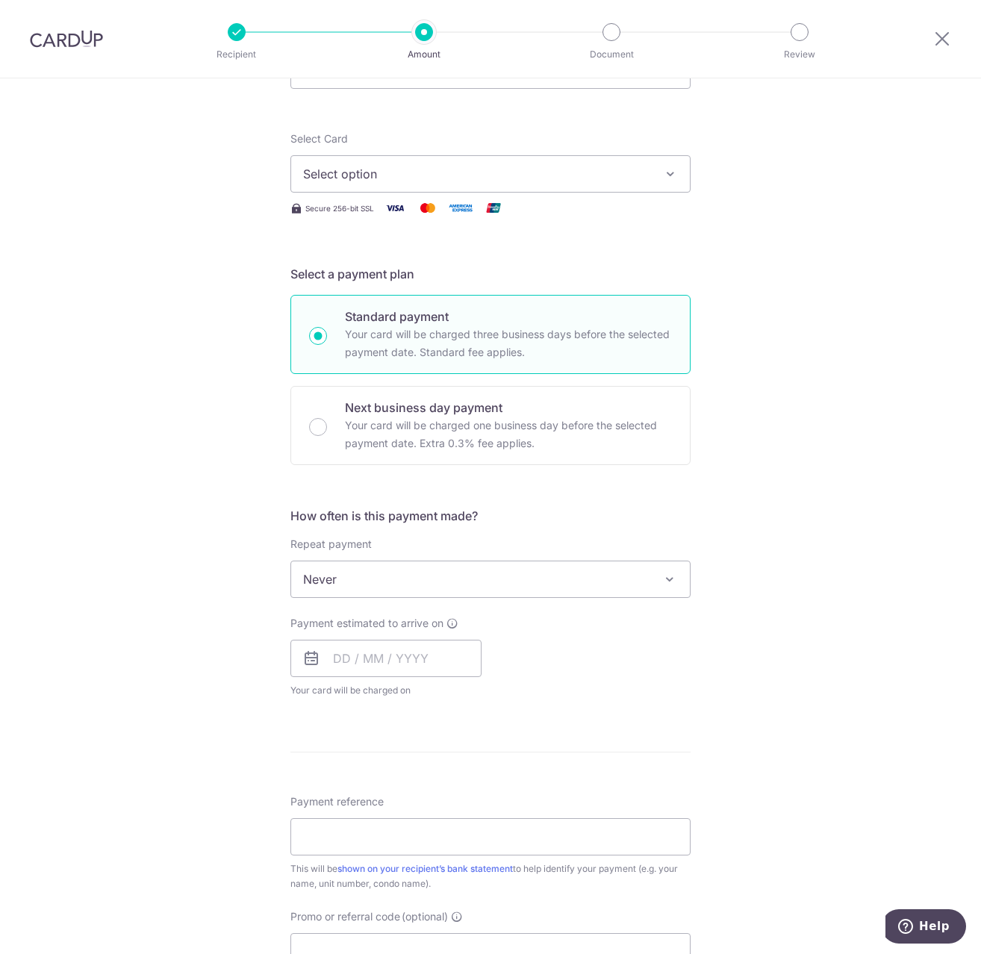
click at [43, 36] on img at bounding box center [66, 39] width 73 height 18
